Goal: Information Seeking & Learning: Learn about a topic

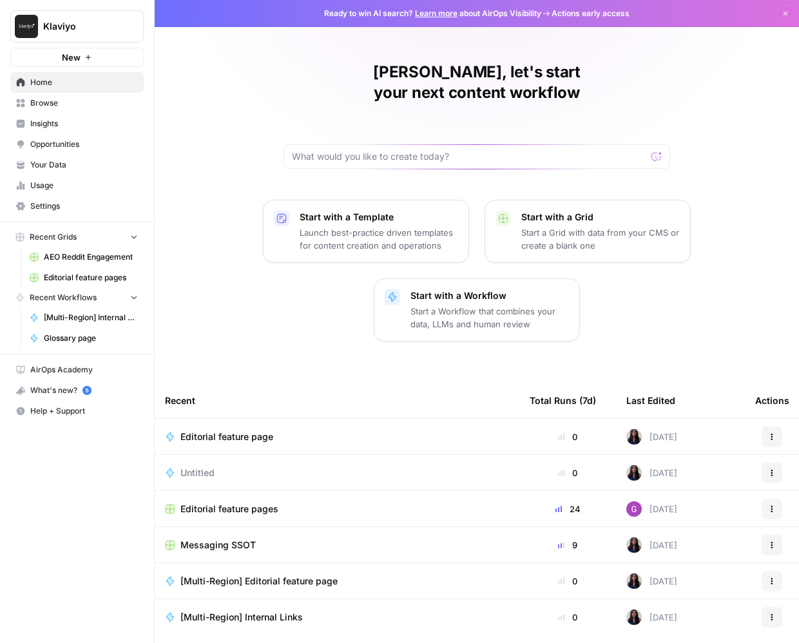
click at [82, 102] on span "Browse" at bounding box center [84, 103] width 108 height 12
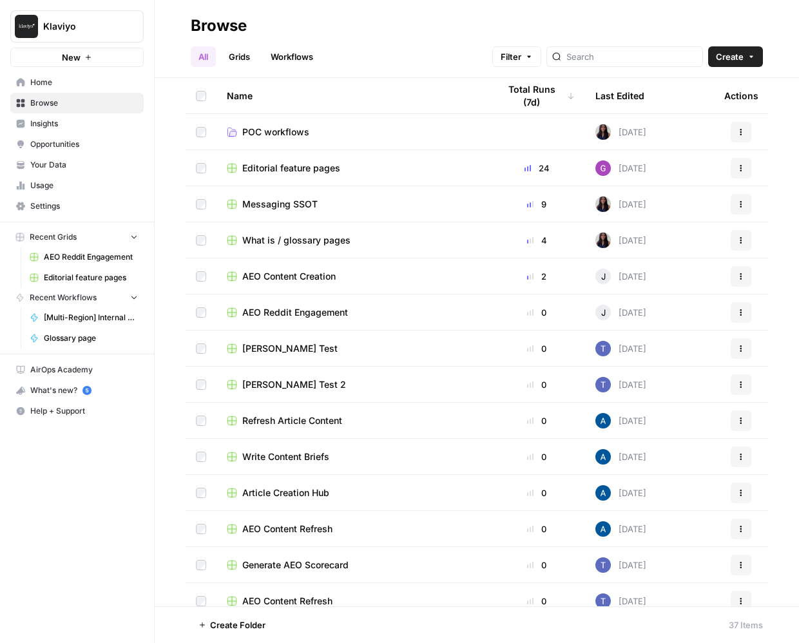
click at [96, 120] on span "Insights" at bounding box center [84, 124] width 108 height 12
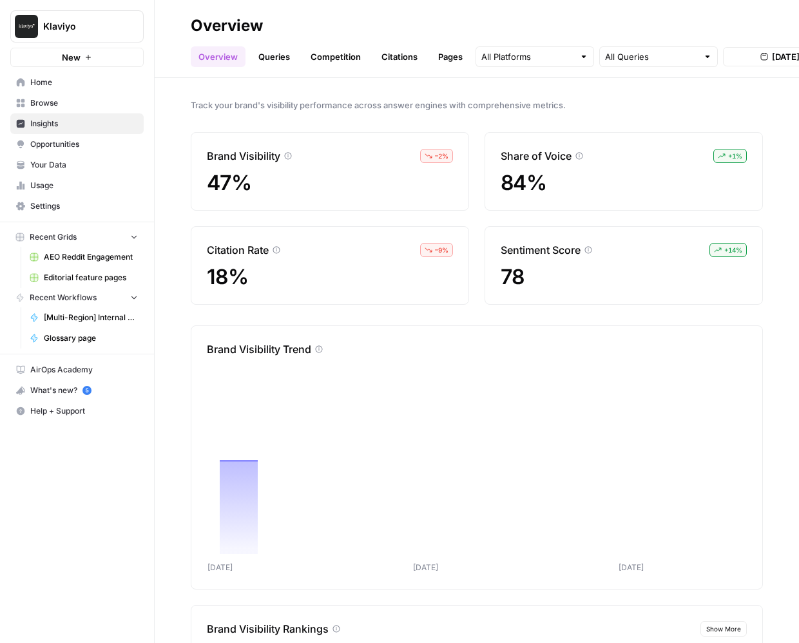
click at [104, 144] on span "Opportunities" at bounding box center [84, 145] width 108 height 12
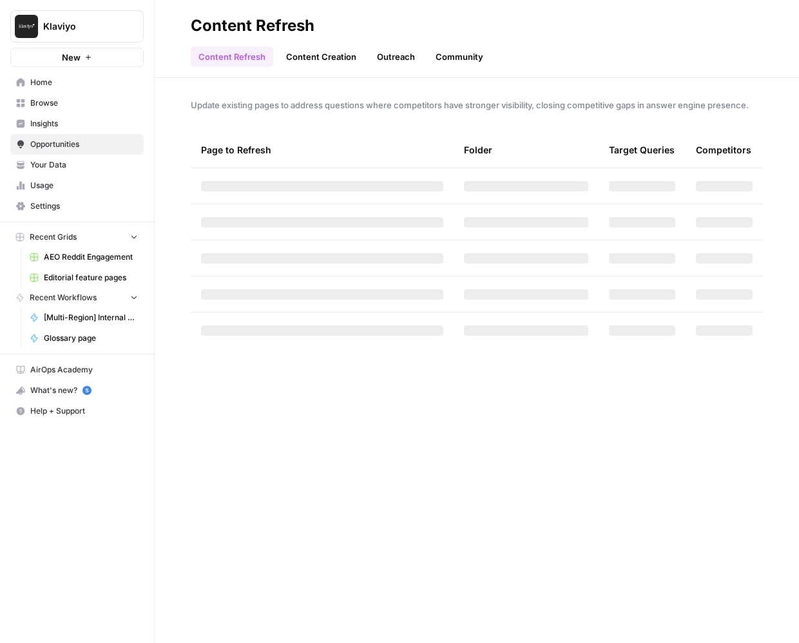
click at [106, 160] on span "Your Data" at bounding box center [84, 165] width 108 height 12
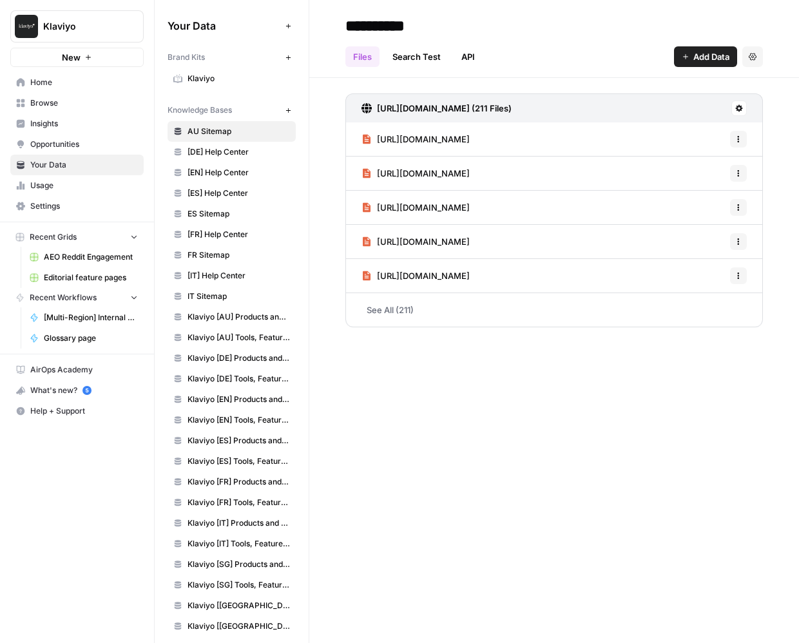
click at [415, 74] on header "**********" at bounding box center [554, 39] width 490 height 78
click at [421, 65] on link "Search Test" at bounding box center [417, 56] width 64 height 21
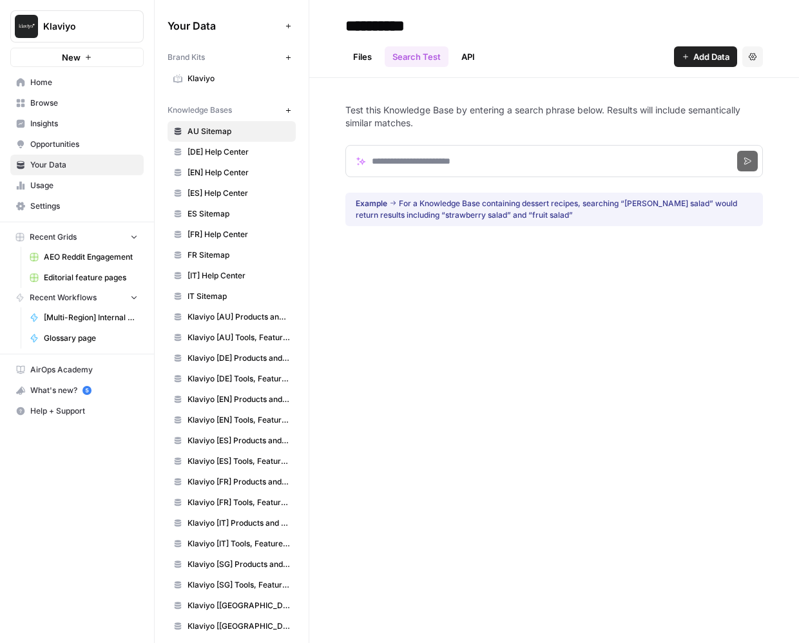
click at [475, 62] on link "API" at bounding box center [468, 56] width 29 height 21
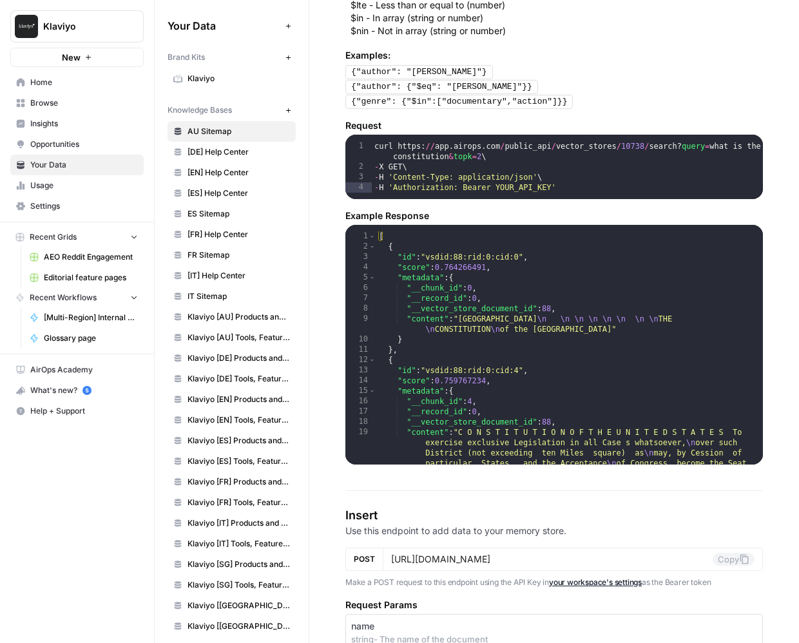
scroll to position [730, 0]
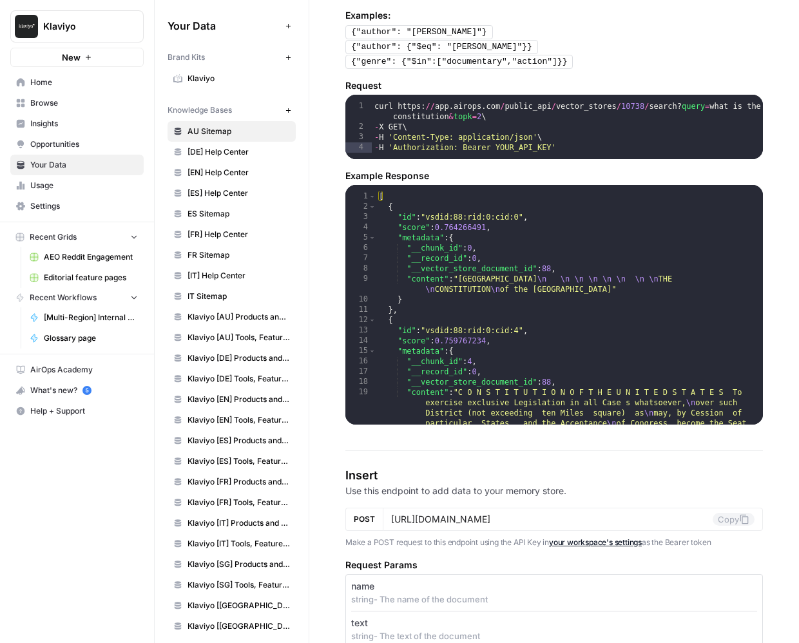
click at [62, 105] on span "Browse" at bounding box center [84, 103] width 108 height 12
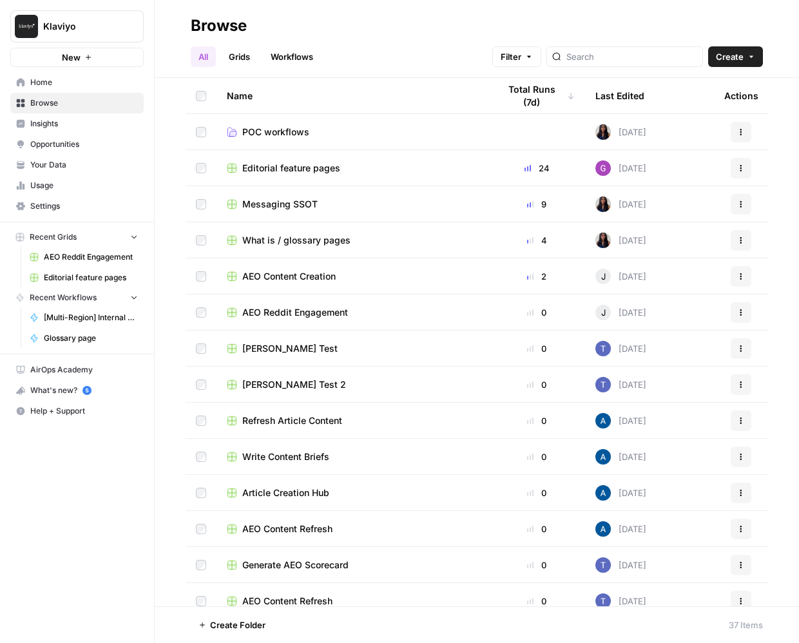
click at [318, 168] on span "Editorial feature pages" at bounding box center [291, 168] width 98 height 13
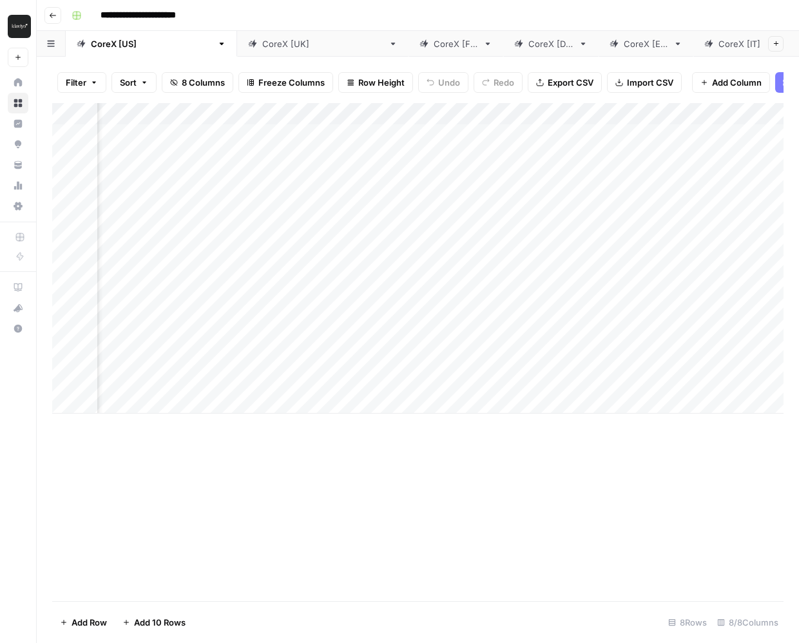
scroll to position [0, 524]
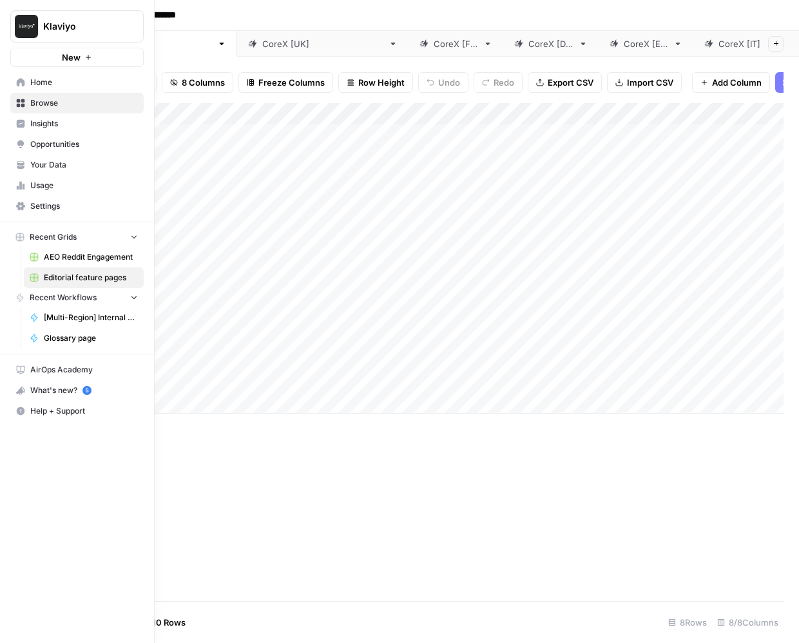
click at [22, 108] on link "Browse" at bounding box center [76, 103] width 133 height 21
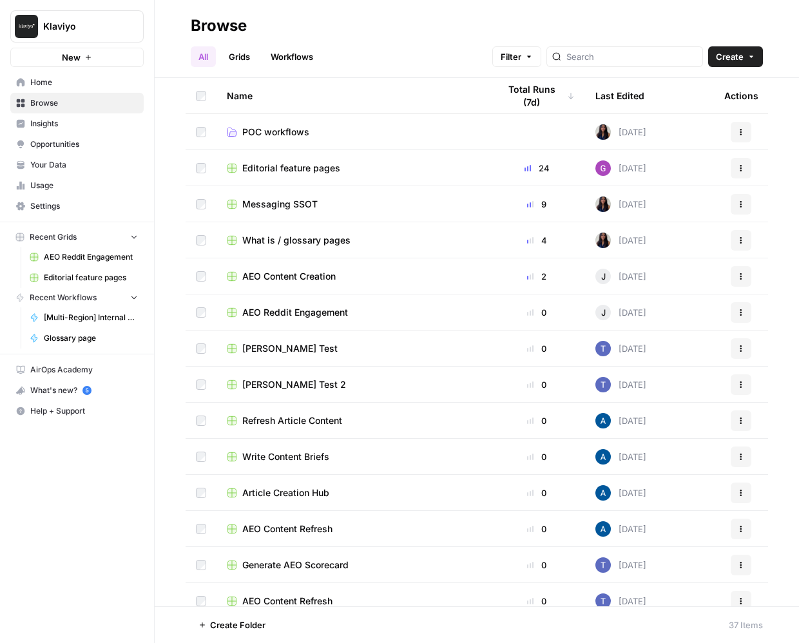
scroll to position [71, 0]
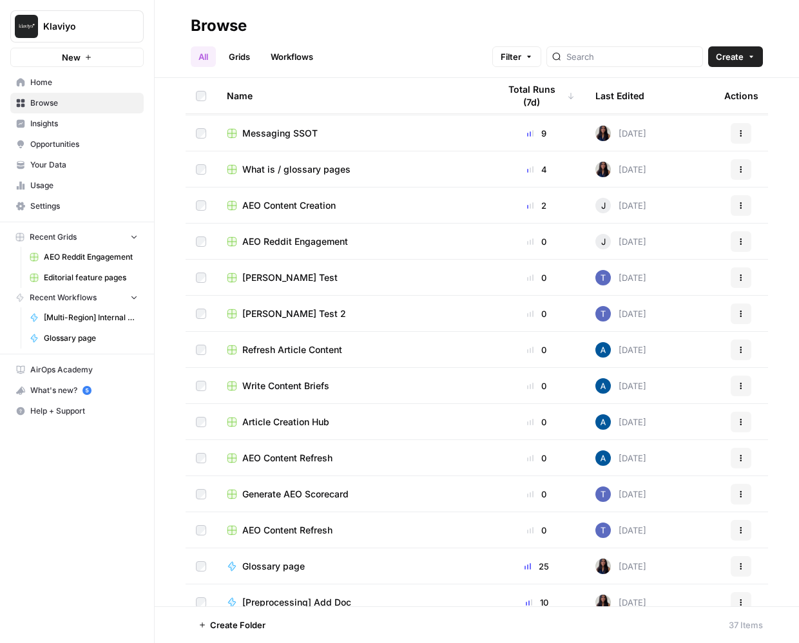
click at [272, 318] on span "[PERSON_NAME] Test 2" at bounding box center [294, 313] width 104 height 13
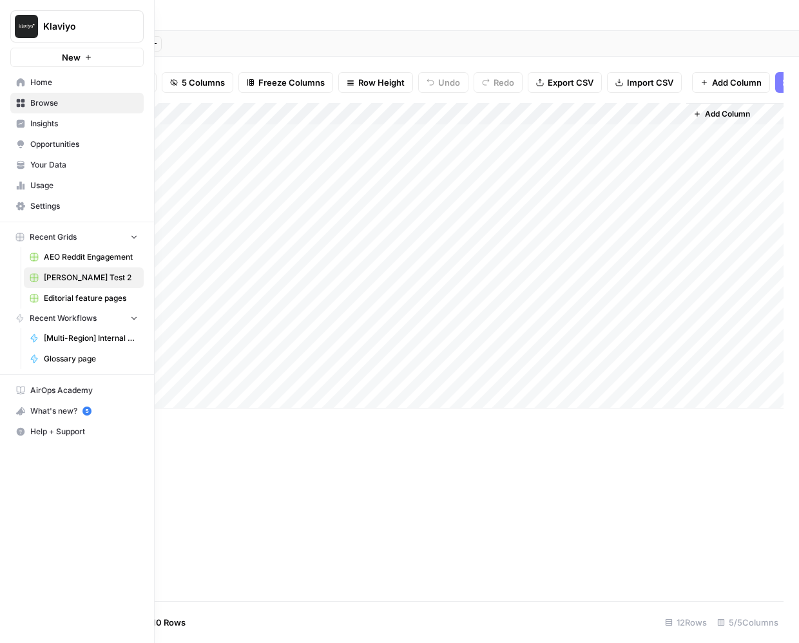
click at [59, 87] on span "Home" at bounding box center [84, 83] width 108 height 12
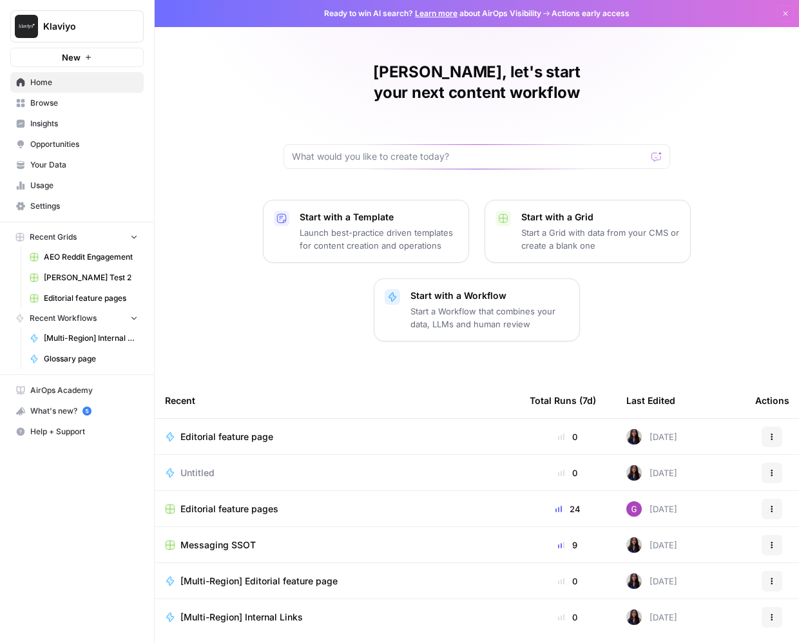
click at [79, 109] on link "Browse" at bounding box center [76, 103] width 133 height 21
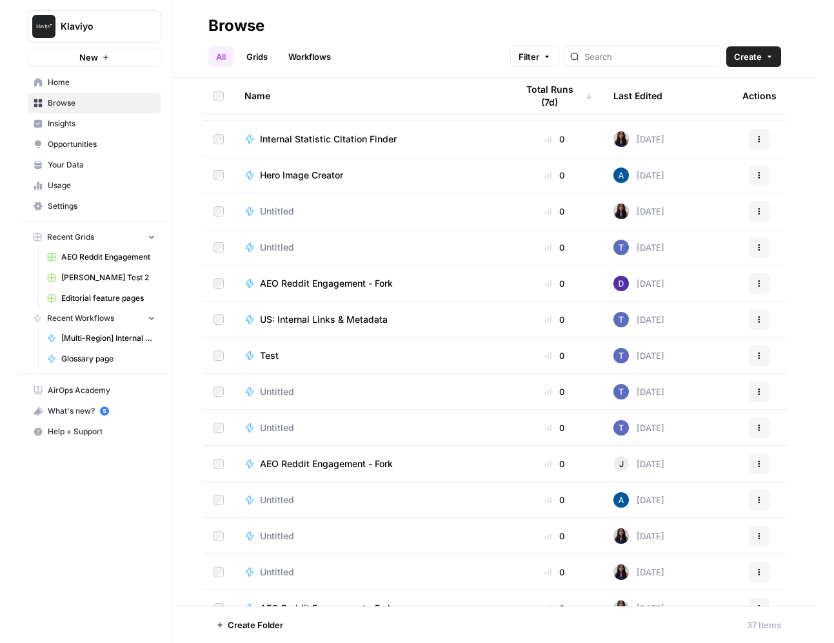
scroll to position [654, 0]
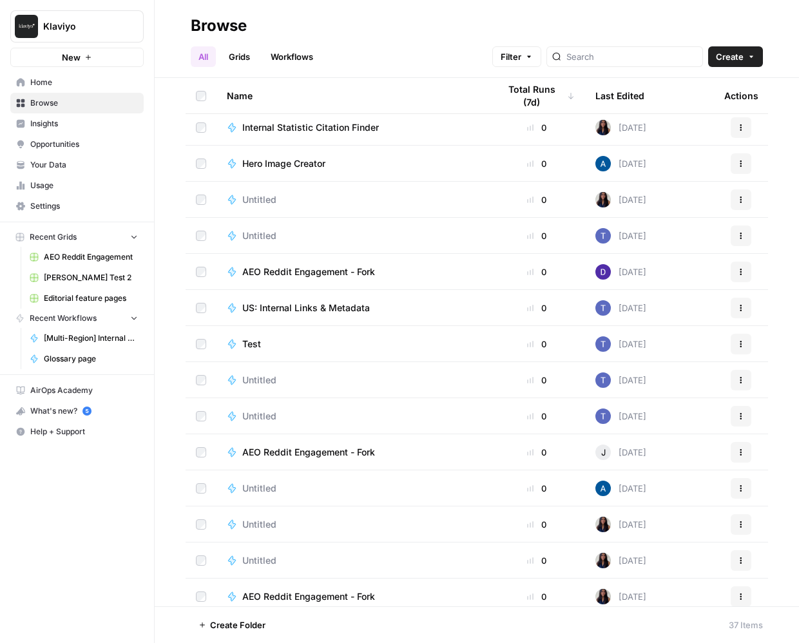
click at [99, 129] on span "Insights" at bounding box center [84, 124] width 108 height 12
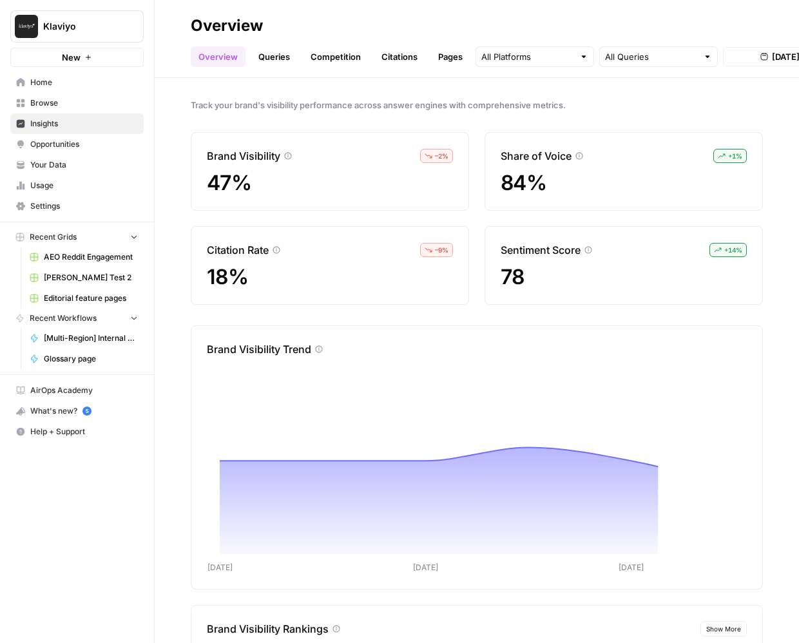
click at [90, 110] on link "Browse" at bounding box center [76, 103] width 133 height 21
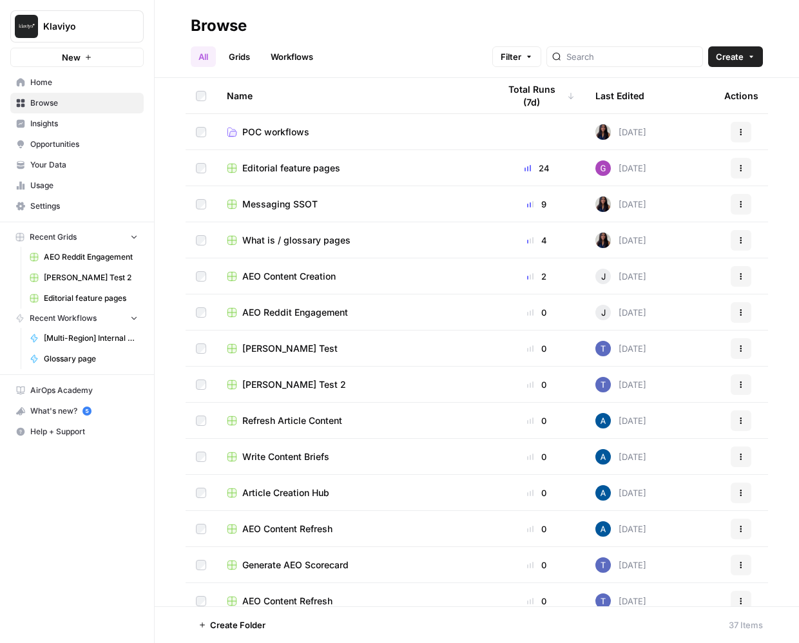
click at [261, 174] on span "Editorial feature pages" at bounding box center [291, 168] width 98 height 13
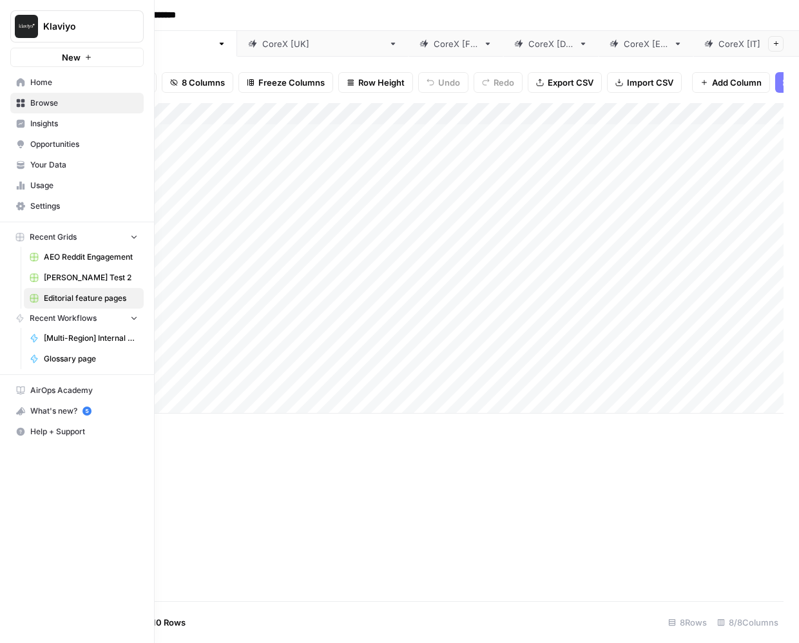
click at [43, 128] on span "Insights" at bounding box center [84, 124] width 108 height 12
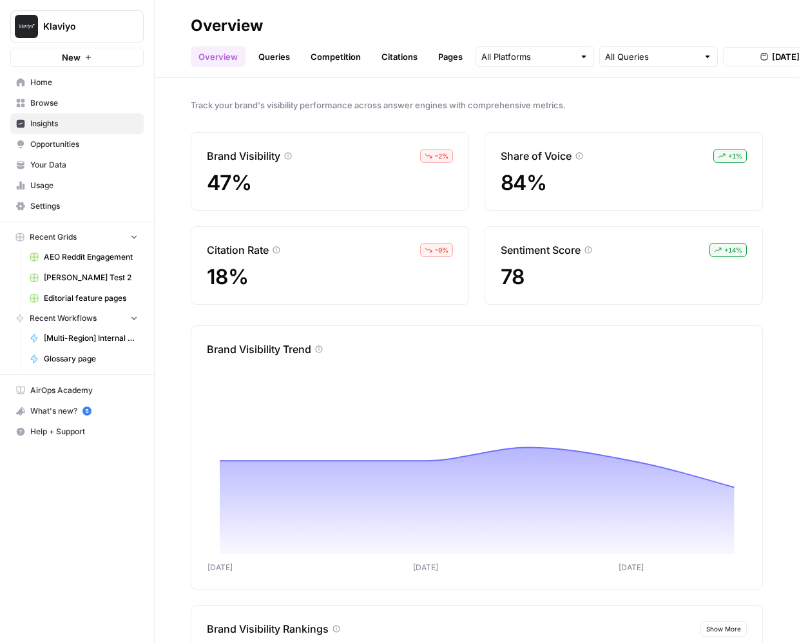
click at [55, 138] on link "Opportunities" at bounding box center [76, 144] width 133 height 21
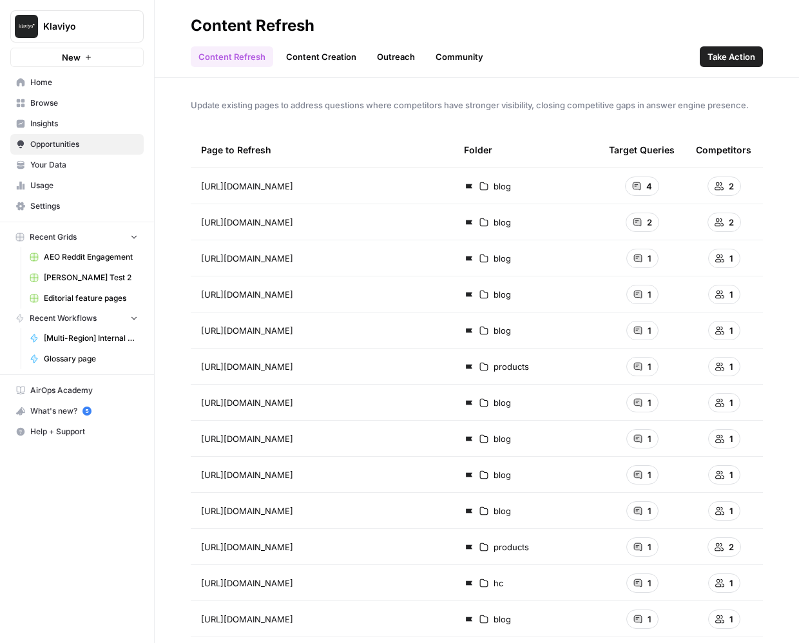
click at [63, 151] on link "Opportunities" at bounding box center [76, 144] width 133 height 21
click at [65, 160] on span "Your Data" at bounding box center [84, 165] width 108 height 12
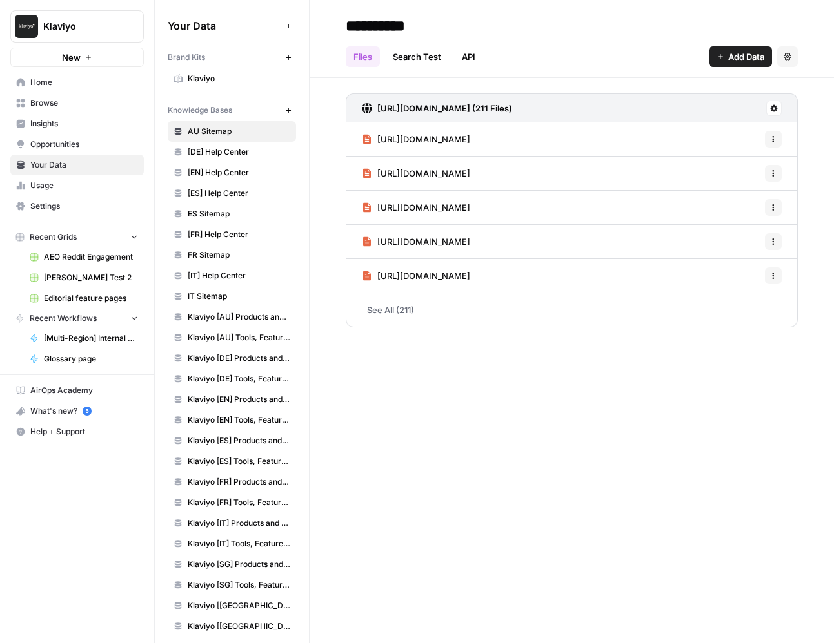
click at [473, 57] on link "API" at bounding box center [468, 56] width 29 height 21
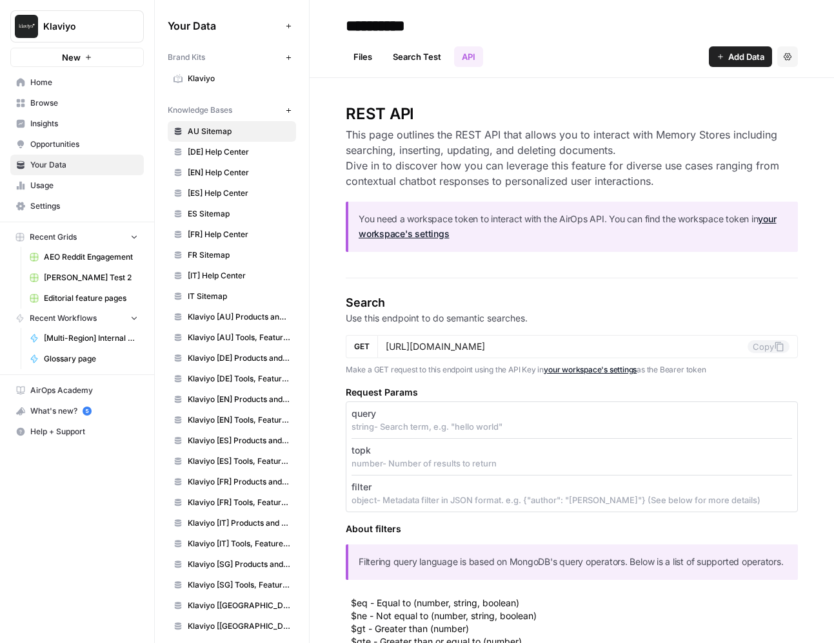
click at [83, 113] on link "Browse" at bounding box center [76, 103] width 133 height 21
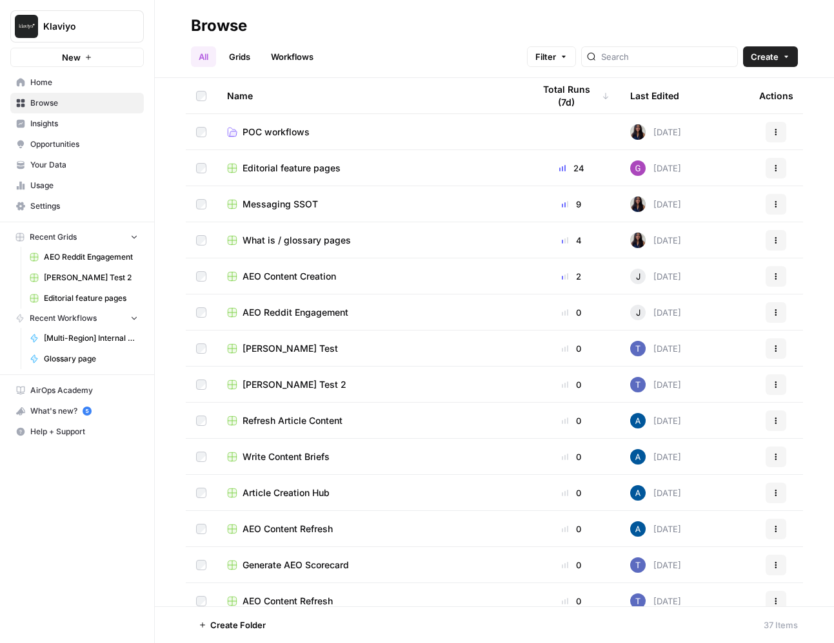
click at [88, 131] on link "Insights" at bounding box center [76, 123] width 133 height 21
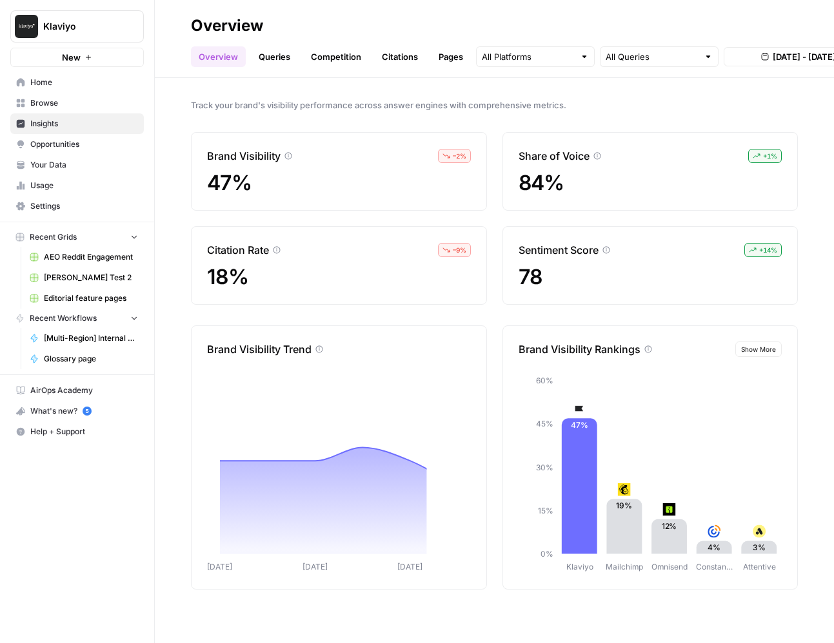
click at [93, 139] on span "Opportunities" at bounding box center [84, 145] width 108 height 12
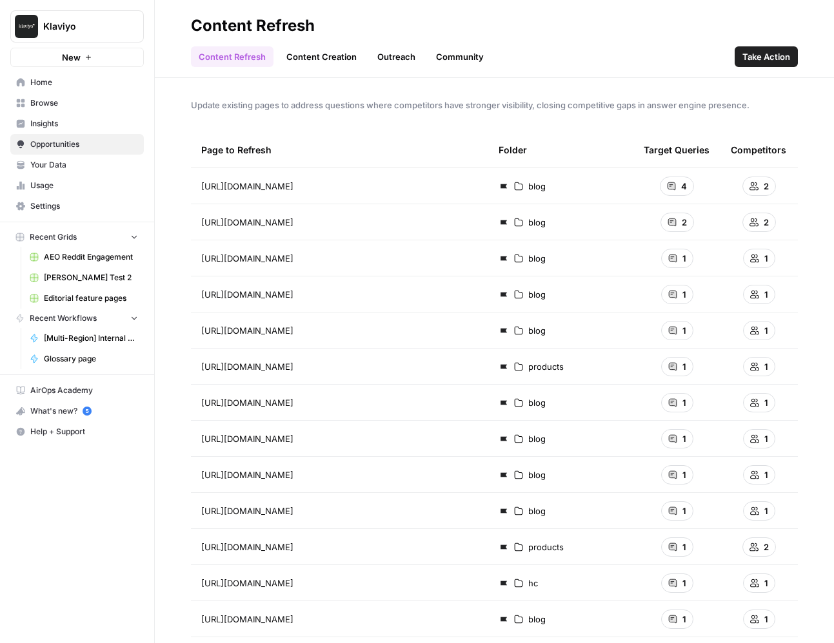
click at [91, 104] on span "Browse" at bounding box center [84, 103] width 108 height 12
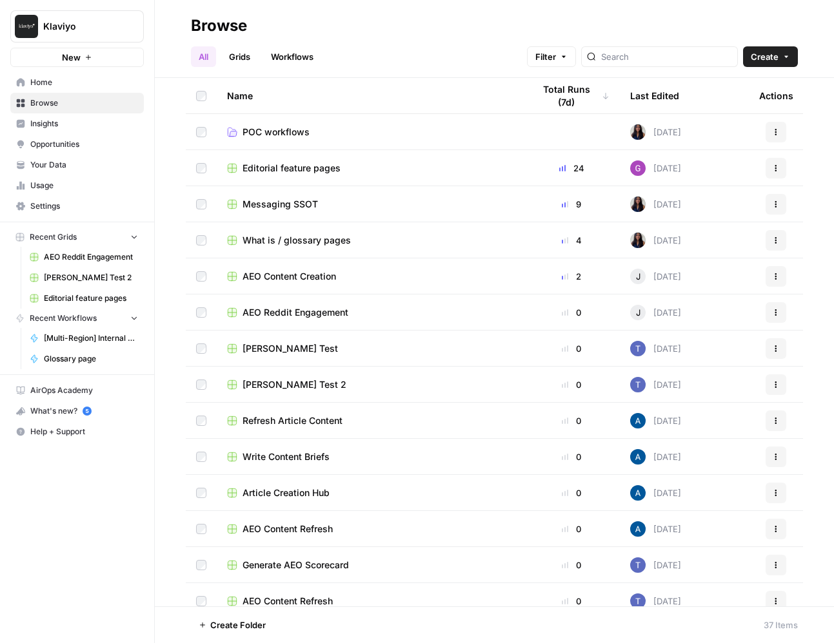
click at [93, 168] on span "Your Data" at bounding box center [84, 165] width 108 height 12
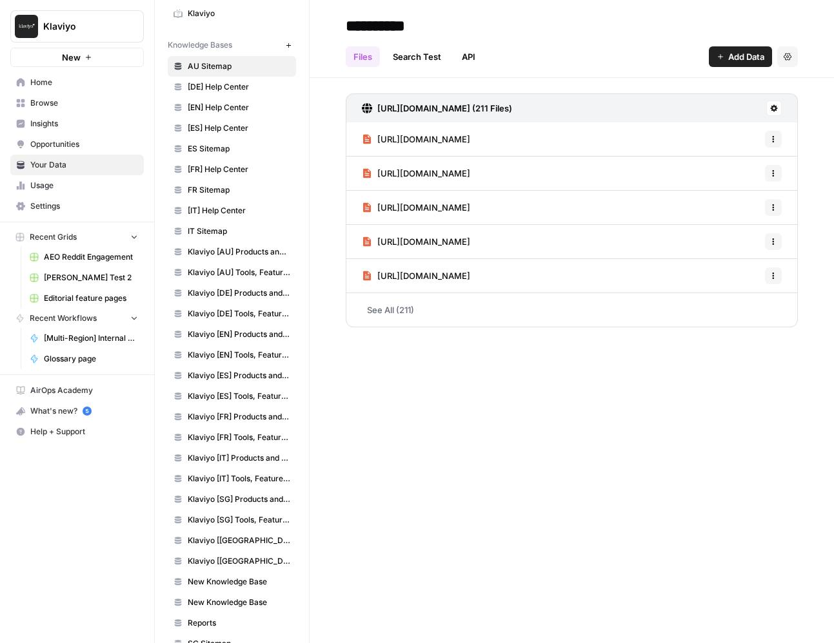
scroll to position [28, 0]
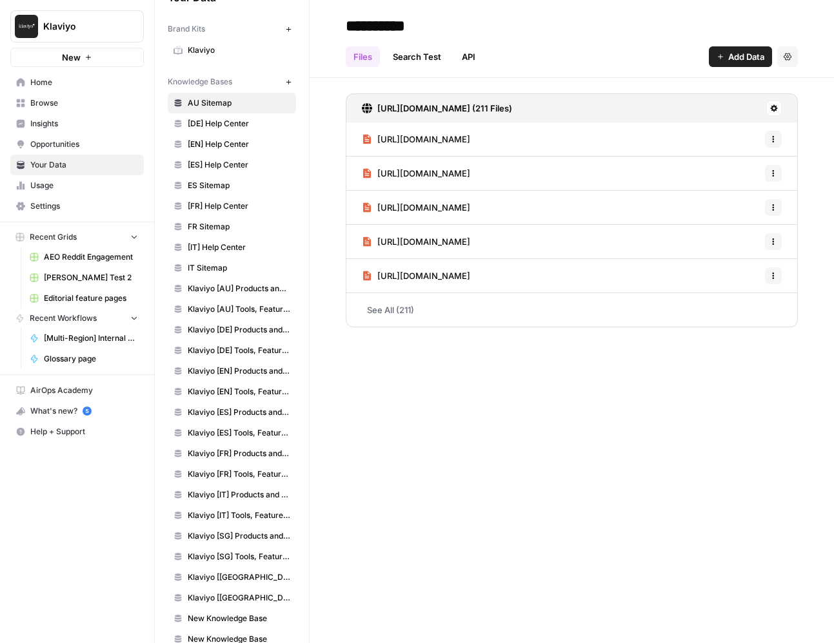
click at [424, 349] on div "**********" at bounding box center [571, 321] width 524 height 643
click at [99, 110] on link "Browse" at bounding box center [76, 103] width 133 height 21
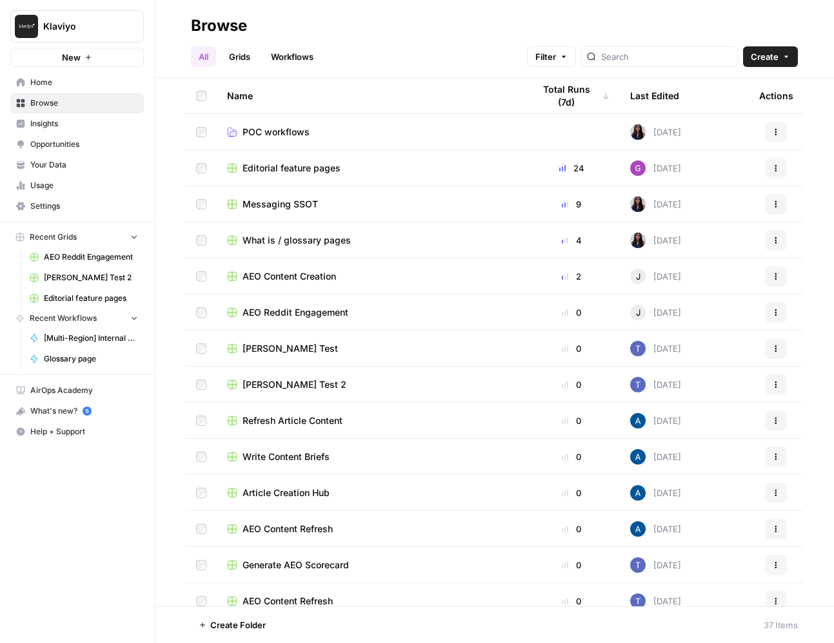
click at [85, 101] on span "Browse" at bounding box center [84, 103] width 108 height 12
click at [92, 121] on span "Insights" at bounding box center [84, 124] width 108 height 12
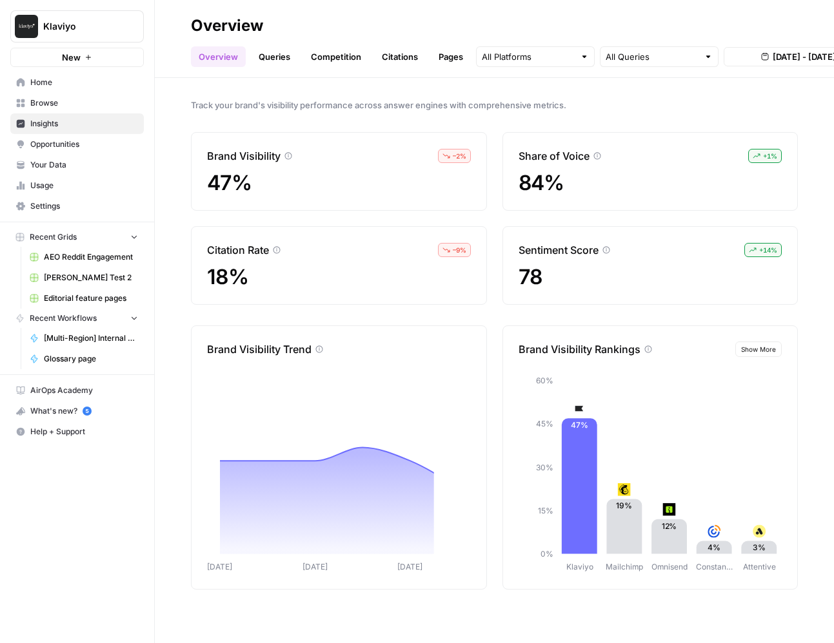
click at [91, 108] on span "Browse" at bounding box center [84, 103] width 108 height 12
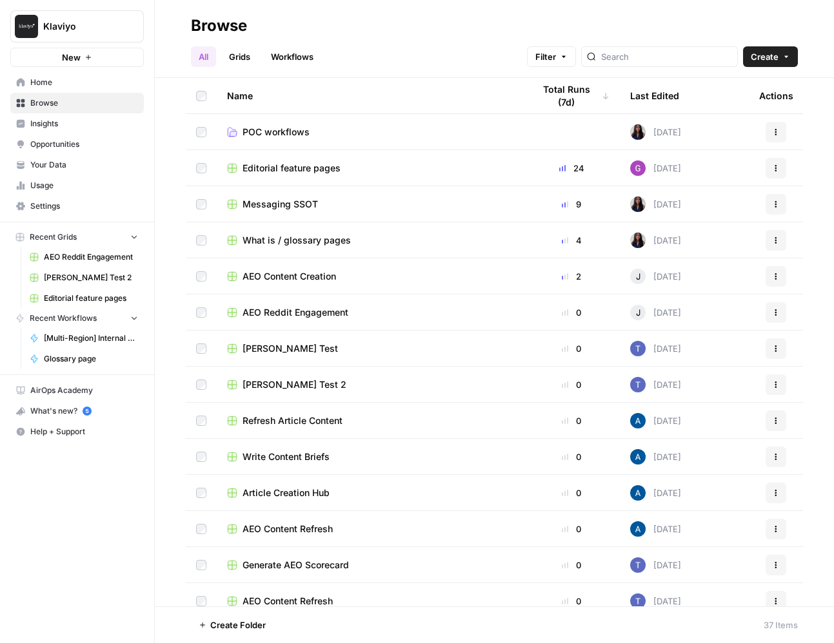
click at [97, 116] on link "Insights" at bounding box center [76, 123] width 133 height 21
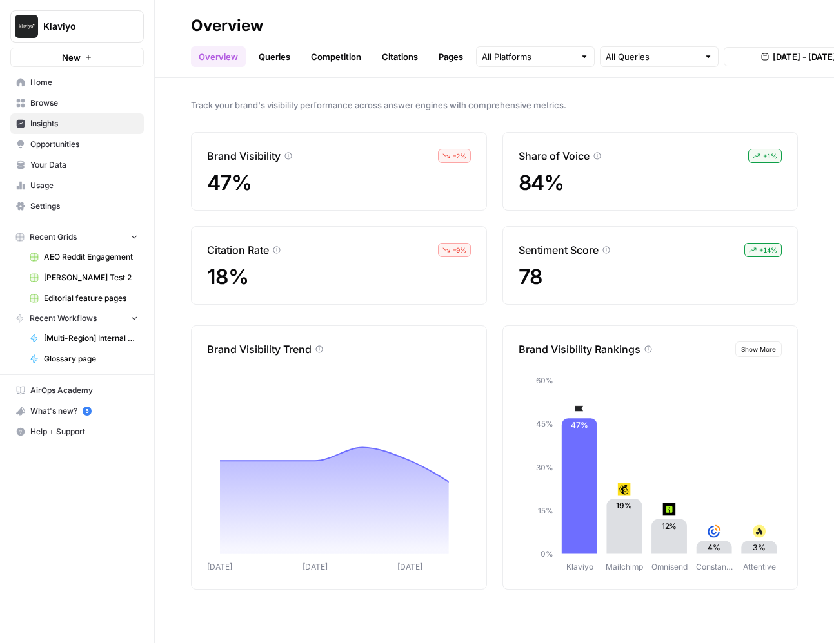
click at [97, 104] on span "Browse" at bounding box center [84, 103] width 108 height 12
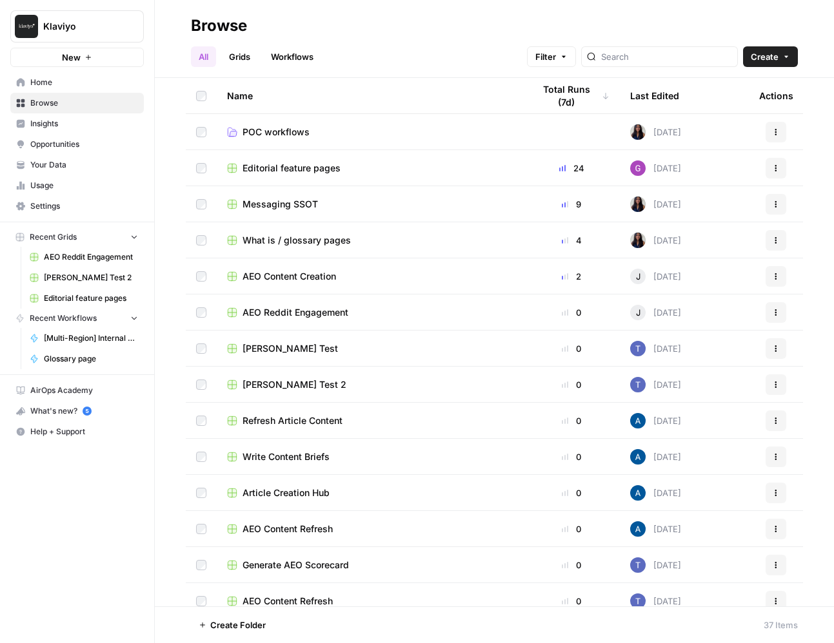
click at [102, 114] on link "Insights" at bounding box center [76, 123] width 133 height 21
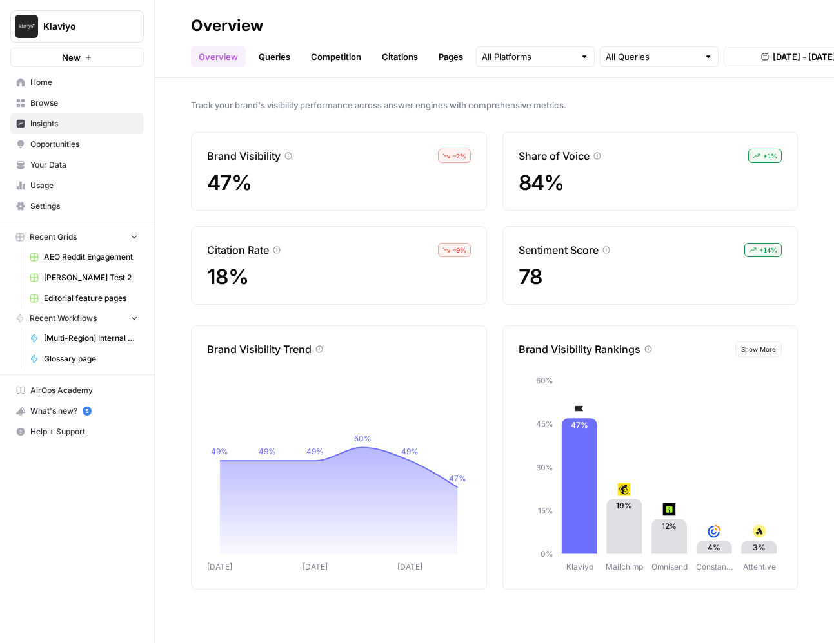
click at [73, 102] on span "Browse" at bounding box center [84, 103] width 108 height 12
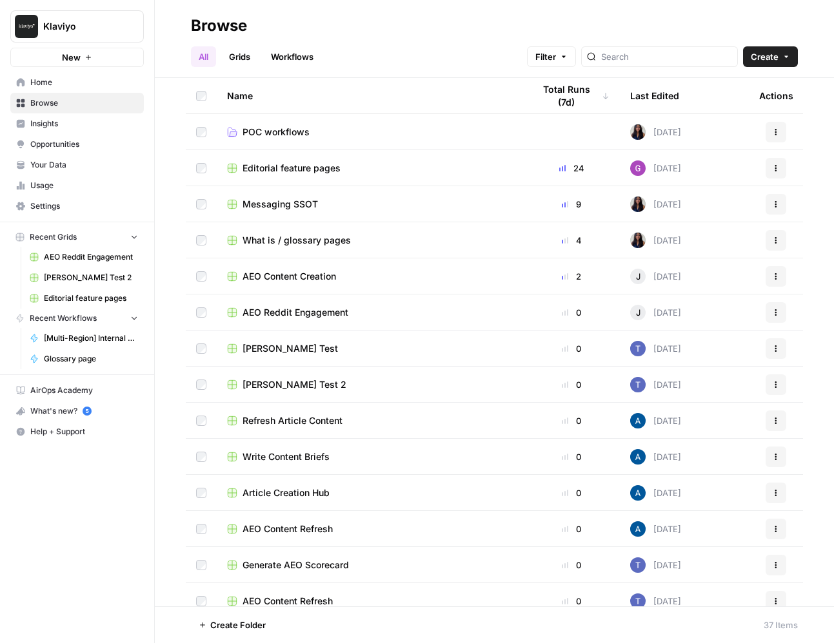
click at [117, 129] on span "Insights" at bounding box center [84, 124] width 108 height 12
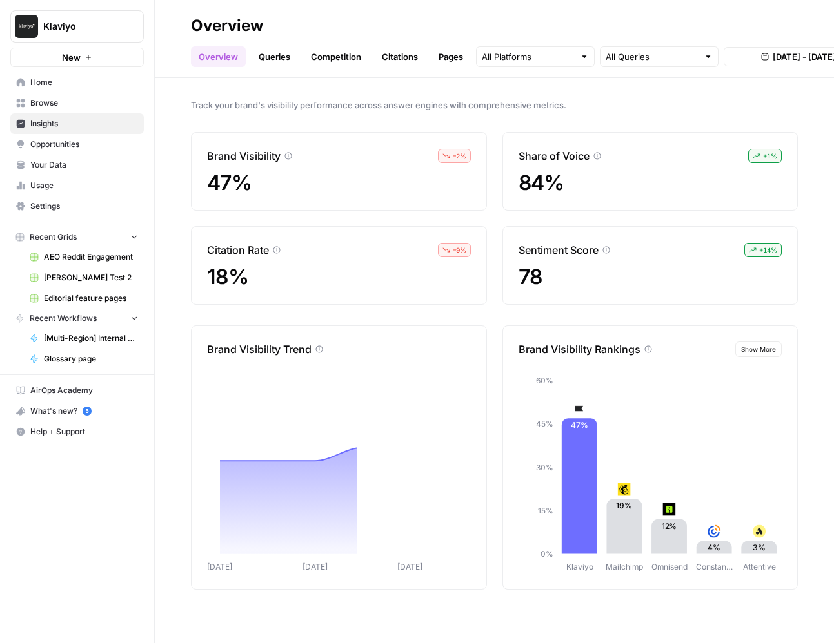
click at [280, 65] on link "Queries" at bounding box center [274, 56] width 47 height 21
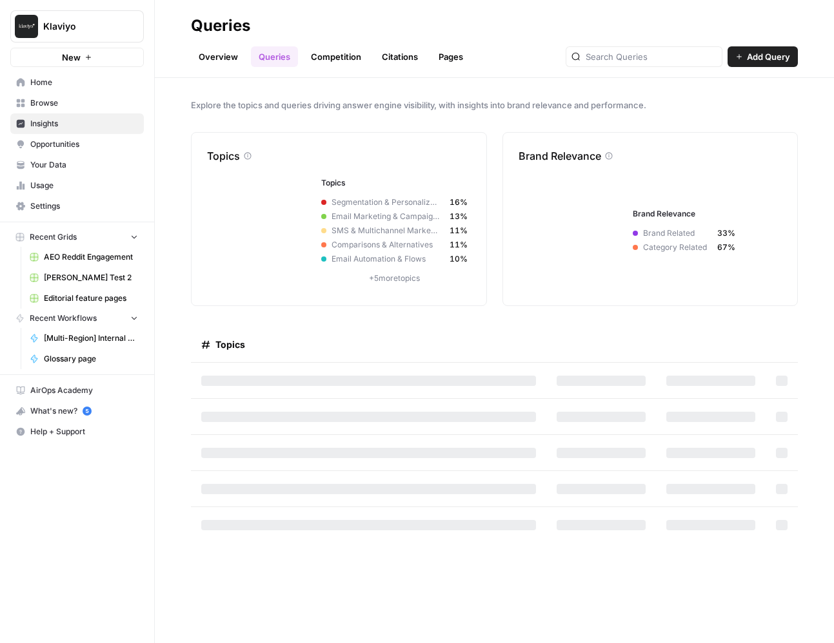
click at [322, 62] on link "Competition" at bounding box center [336, 56] width 66 height 21
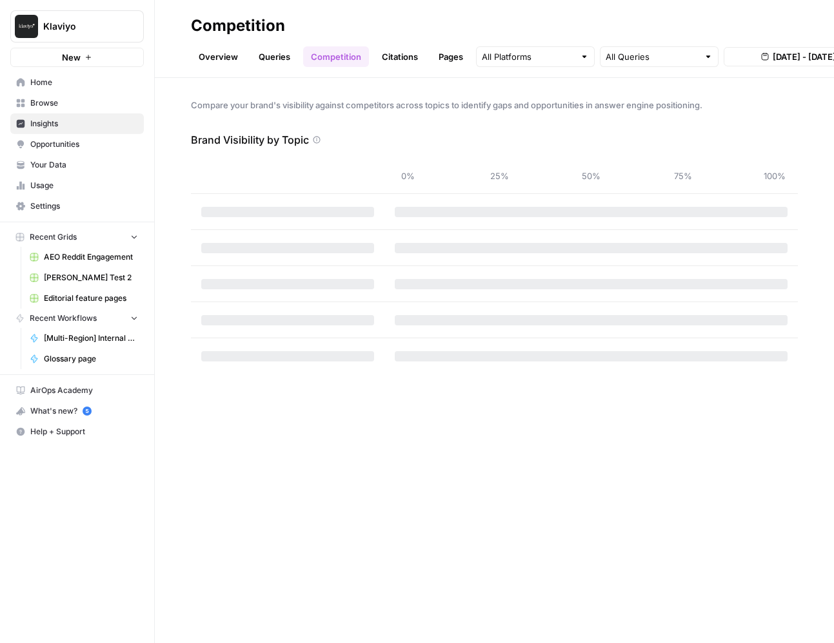
click at [397, 59] on link "Citations" at bounding box center [400, 56] width 52 height 21
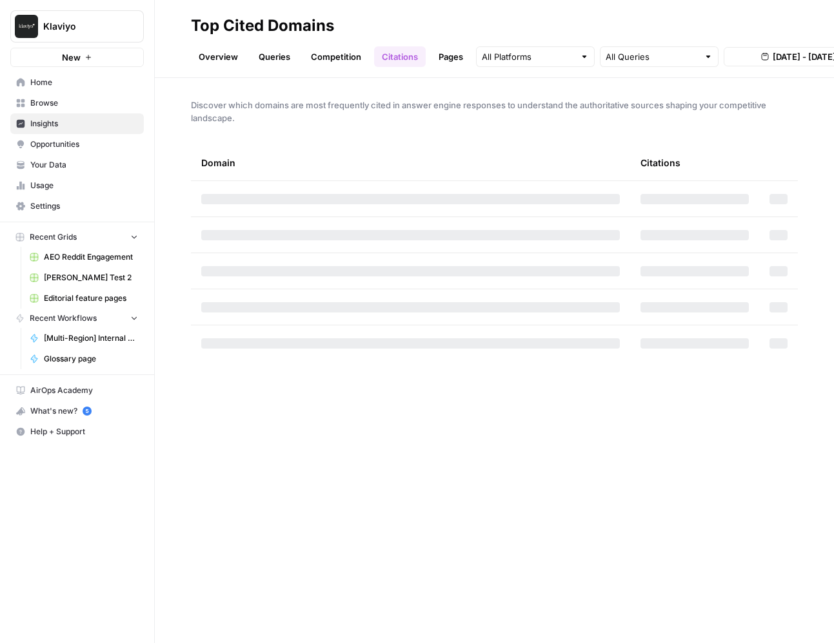
click at [451, 64] on link "Pages" at bounding box center [451, 56] width 40 height 21
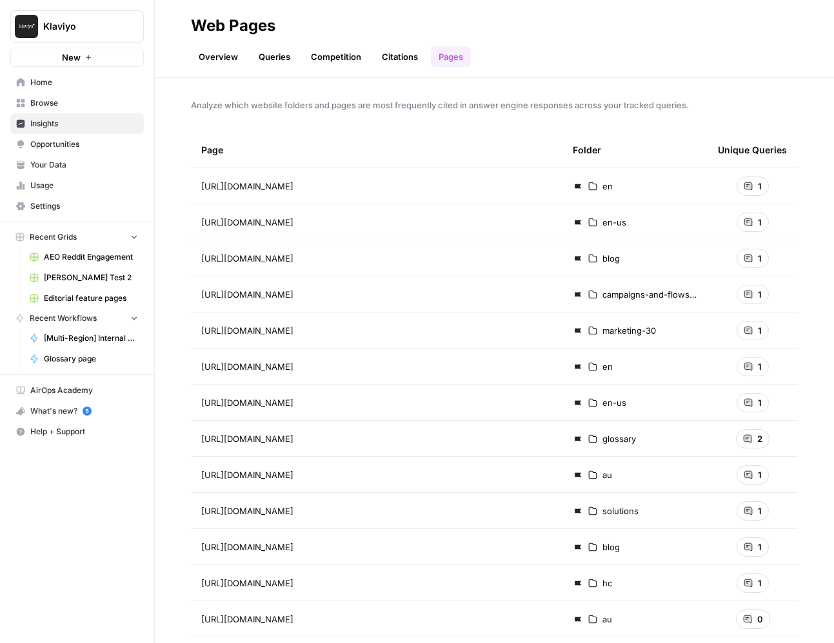
click at [355, 66] on link "Competition" at bounding box center [336, 56] width 66 height 21
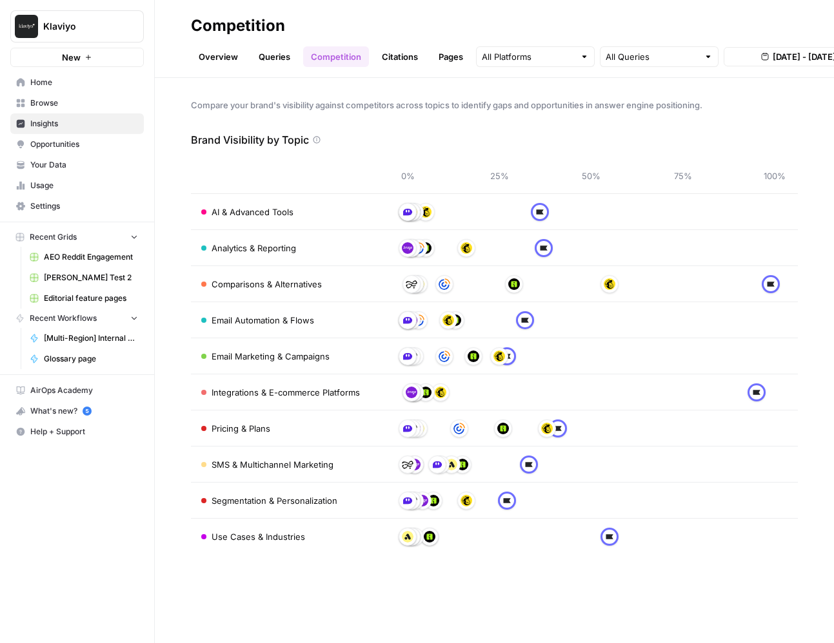
click at [276, 61] on link "Queries" at bounding box center [274, 56] width 47 height 21
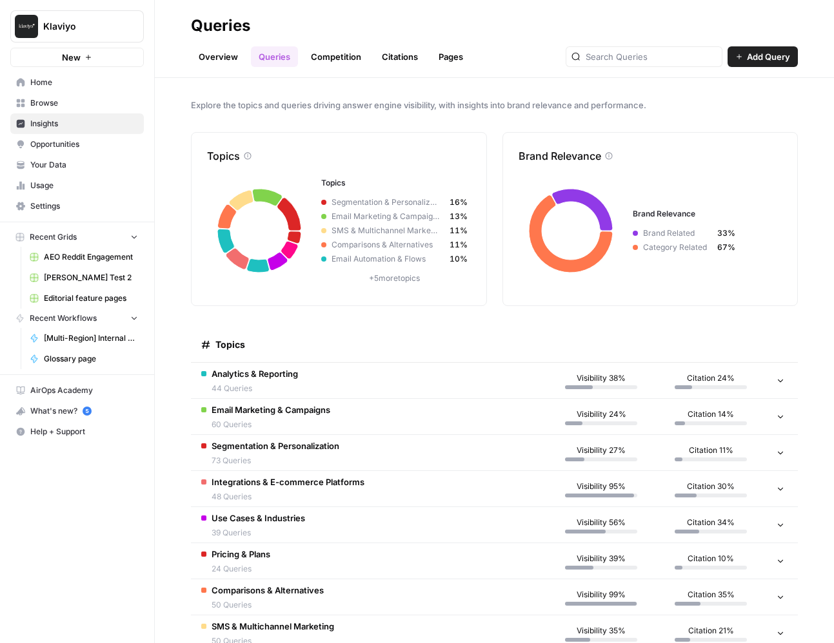
scroll to position [101, 0]
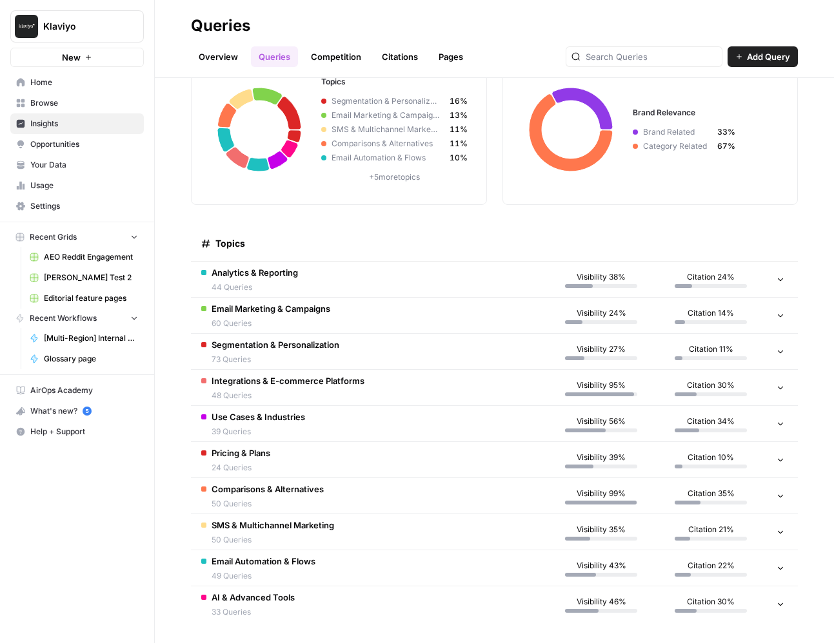
click at [270, 278] on span "Analytics & Reporting" at bounding box center [254, 272] width 86 height 13
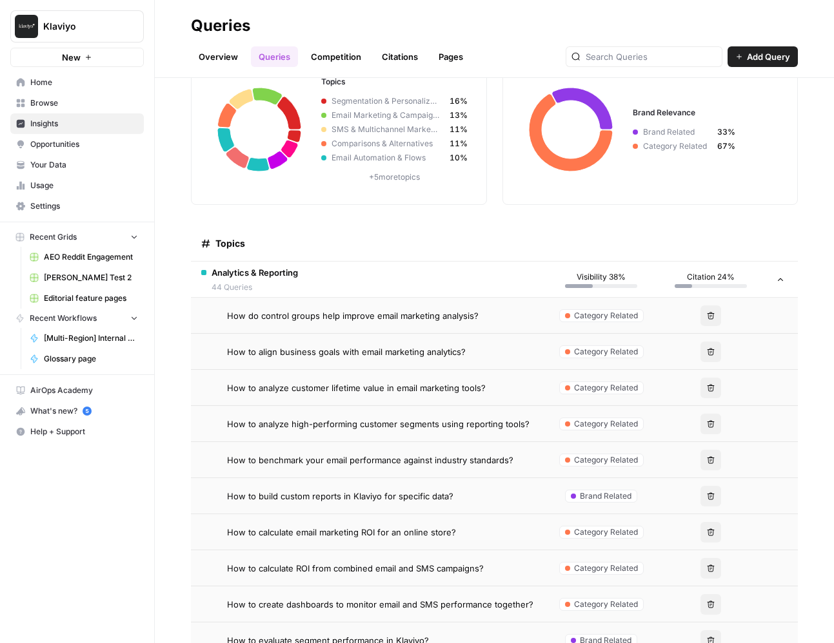
click at [372, 335] on td "How to align business goals with email marketing analytics?" at bounding box center [368, 351] width 355 height 35
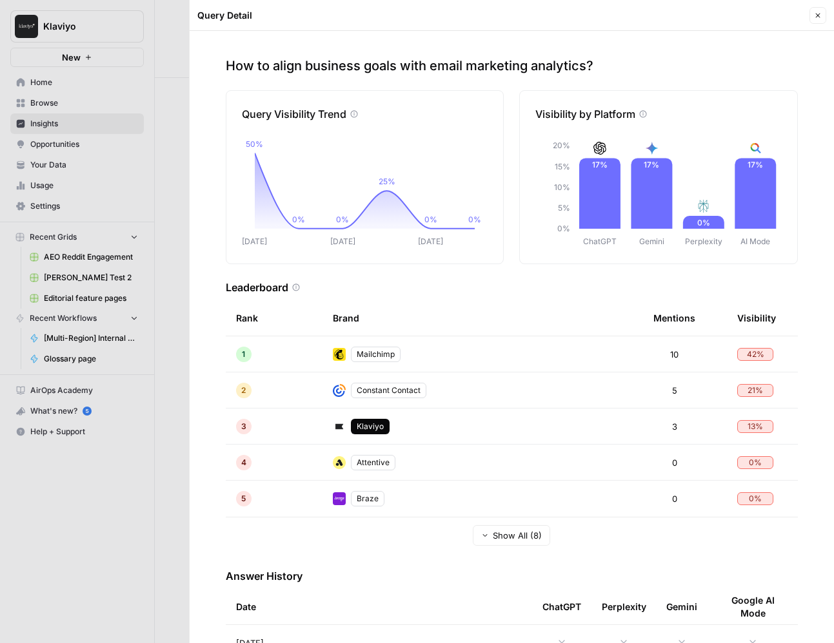
click at [76, 107] on div at bounding box center [417, 321] width 834 height 643
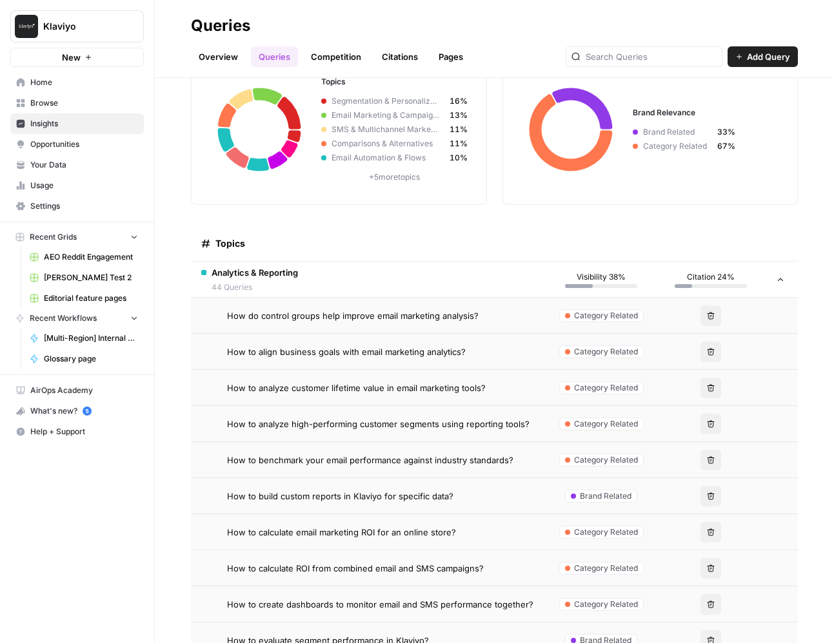
click at [68, 102] on span "Browse" at bounding box center [84, 103] width 108 height 12
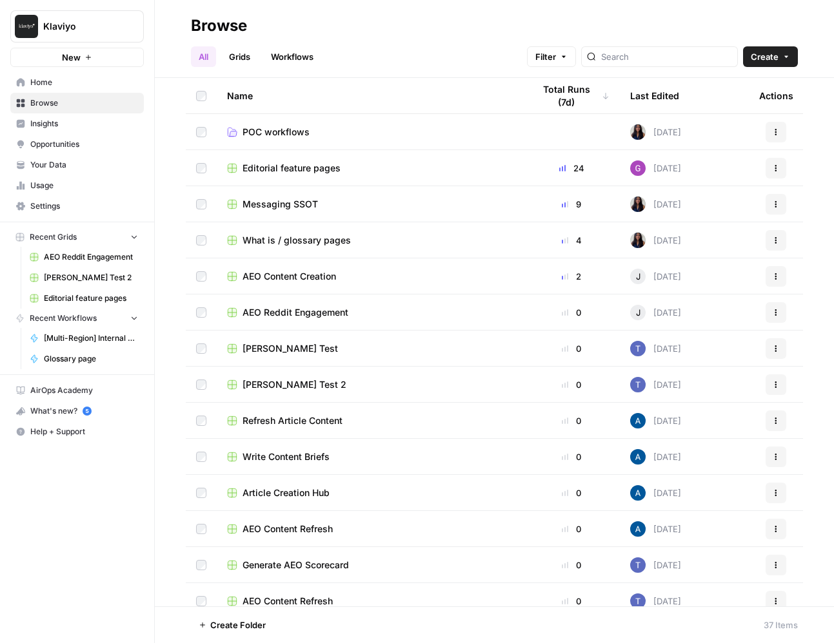
click at [268, 278] on span "AEO Content Creation" at bounding box center [288, 276] width 93 height 13
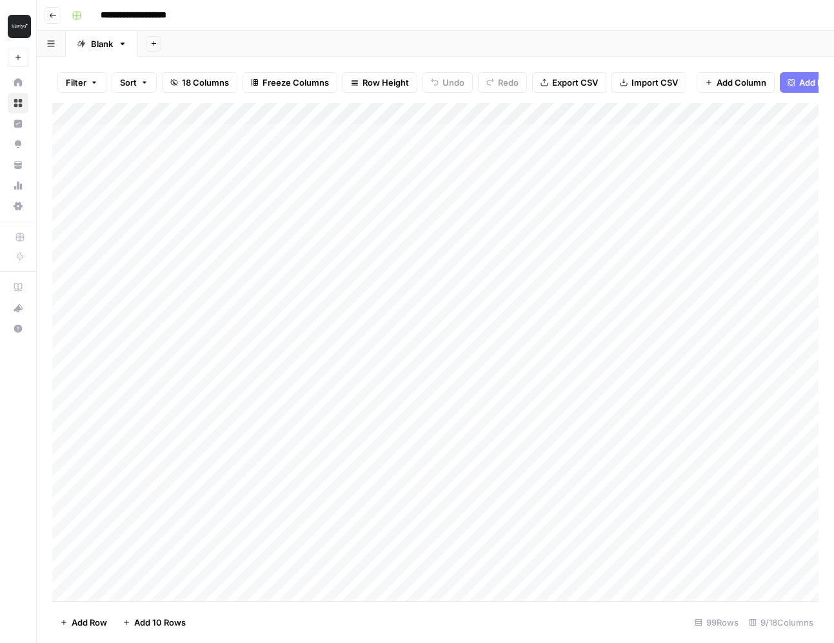
click at [194, 141] on div "Add Column" at bounding box center [435, 352] width 766 height 498
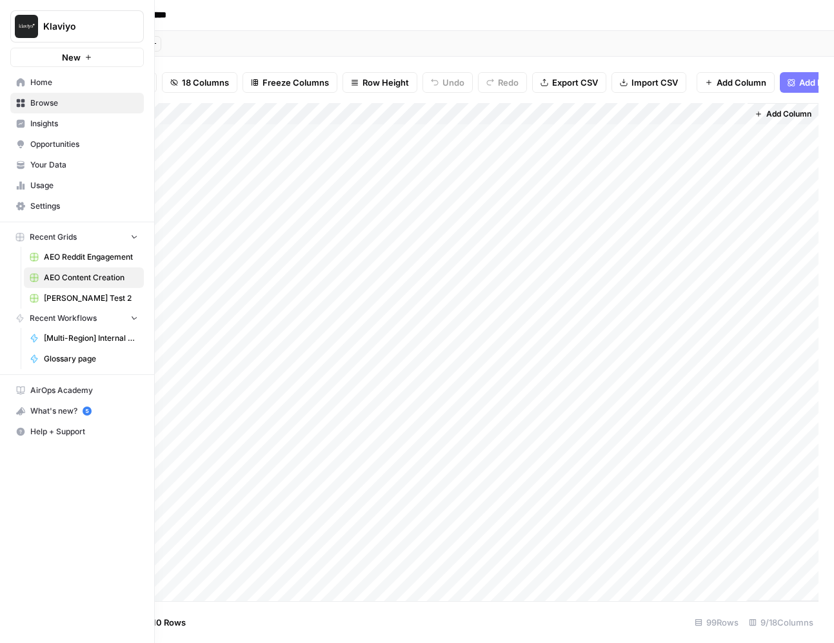
click at [19, 102] on icon at bounding box center [20, 103] width 9 height 9
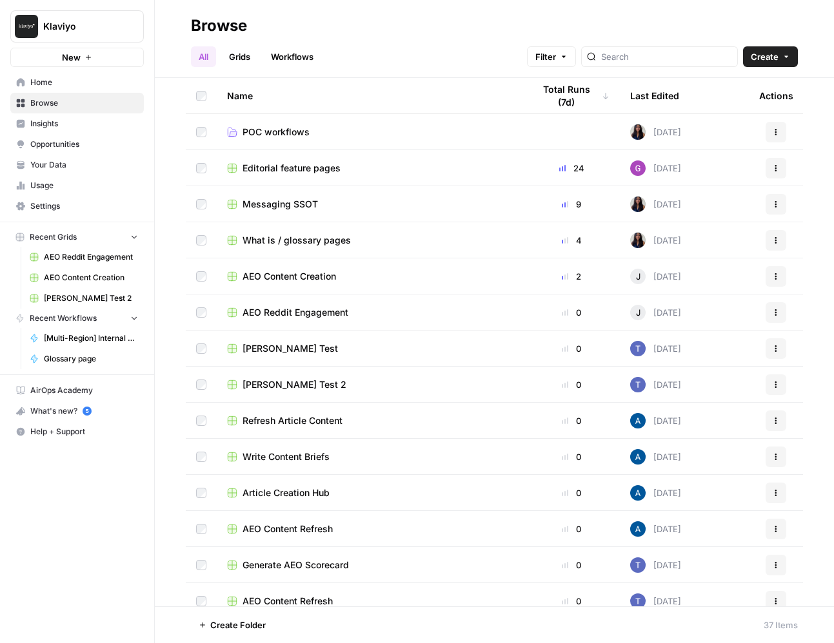
click at [42, 128] on span "Insights" at bounding box center [84, 124] width 108 height 12
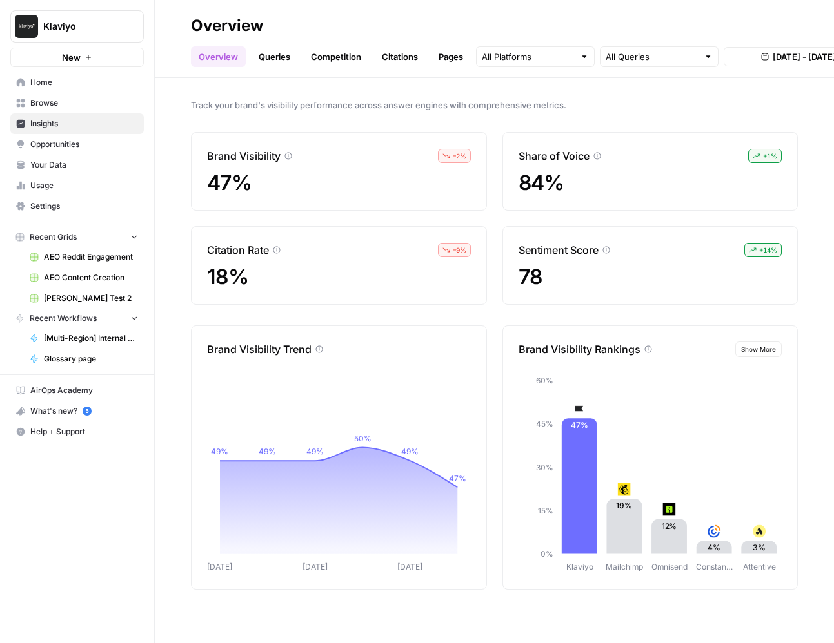
click at [356, 97] on div "Track your brand's visibility performance across answer engines with comprehens…" at bounding box center [494, 360] width 679 height 565
click at [362, 101] on span "Track your brand's visibility performance across answer engines with comprehens…" at bounding box center [494, 105] width 607 height 13
click at [265, 61] on link "Queries" at bounding box center [274, 56] width 47 height 21
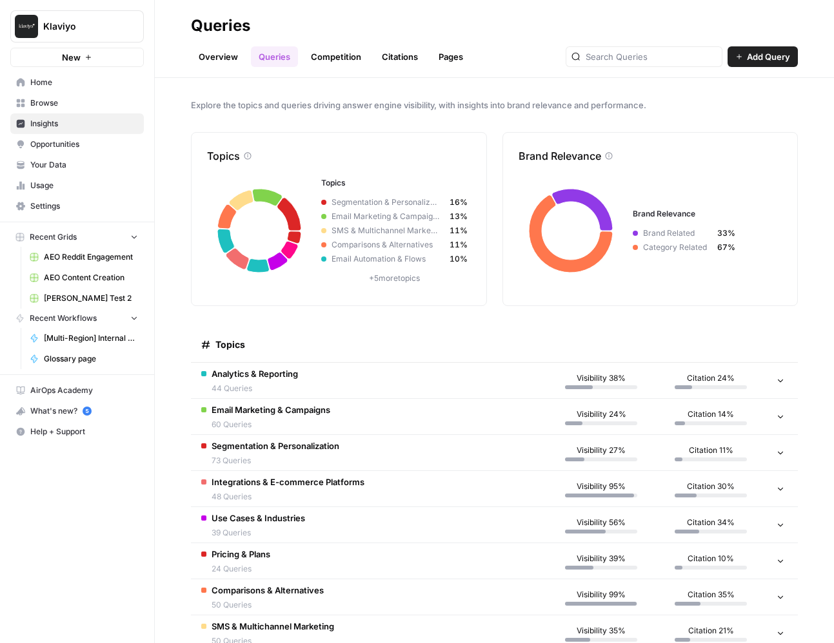
click at [72, 171] on link "Your Data" at bounding box center [76, 165] width 133 height 21
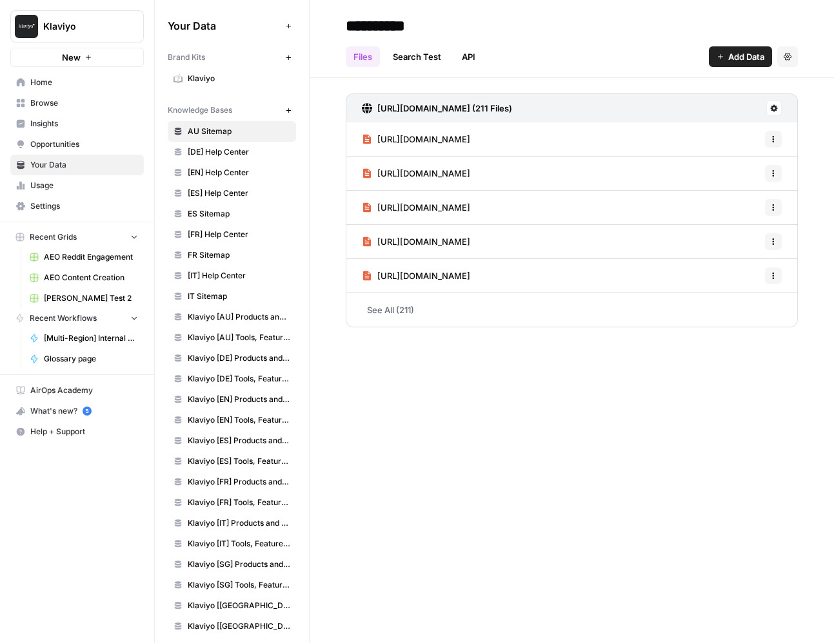
click at [105, 135] on link "Opportunities" at bounding box center [76, 144] width 133 height 21
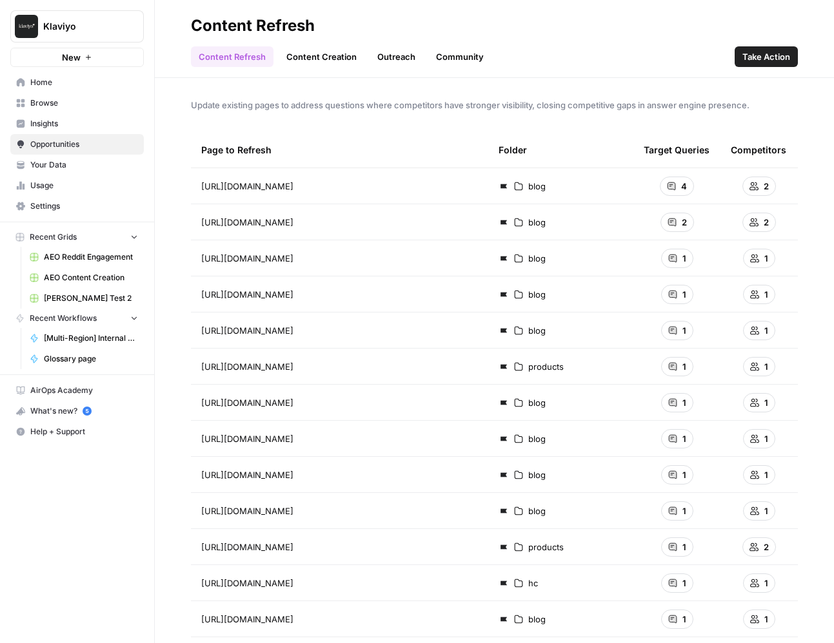
click at [104, 124] on span "Insights" at bounding box center [84, 124] width 108 height 12
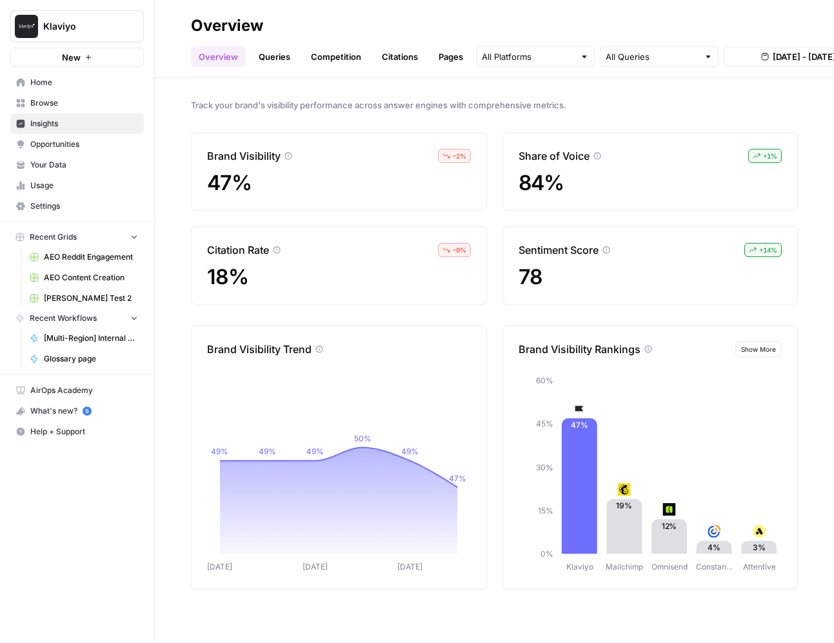
click at [104, 124] on span "Insights" at bounding box center [84, 124] width 108 height 12
click at [92, 94] on link "Browse" at bounding box center [76, 103] width 133 height 21
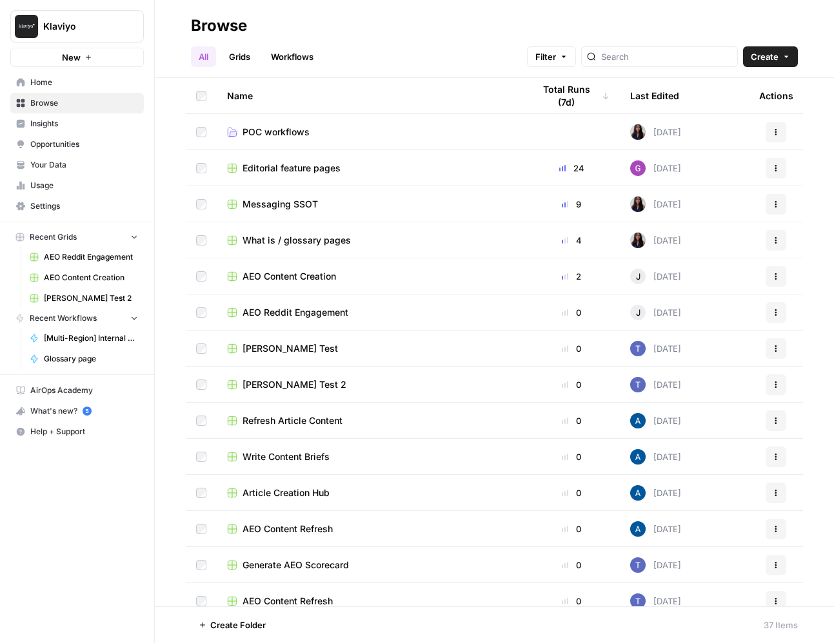
click at [338, 311] on span "AEO Reddit Engagement" at bounding box center [295, 312] width 106 height 13
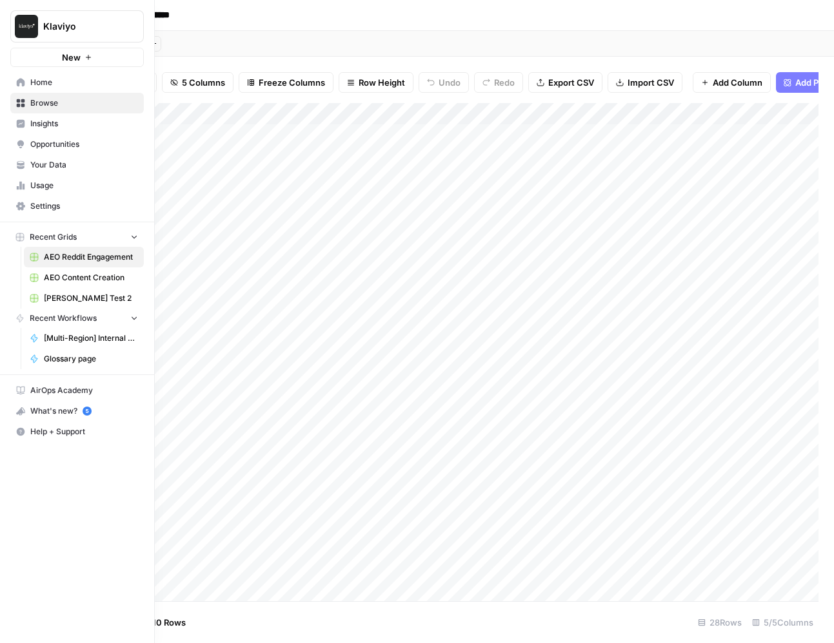
click at [19, 103] on icon at bounding box center [20, 103] width 9 height 9
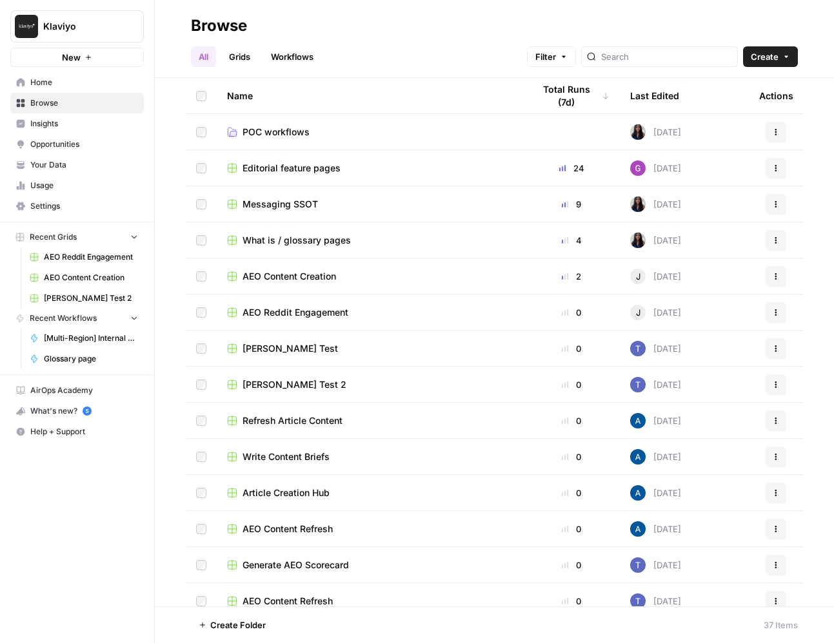
click at [82, 177] on link "Usage" at bounding box center [76, 185] width 133 height 21
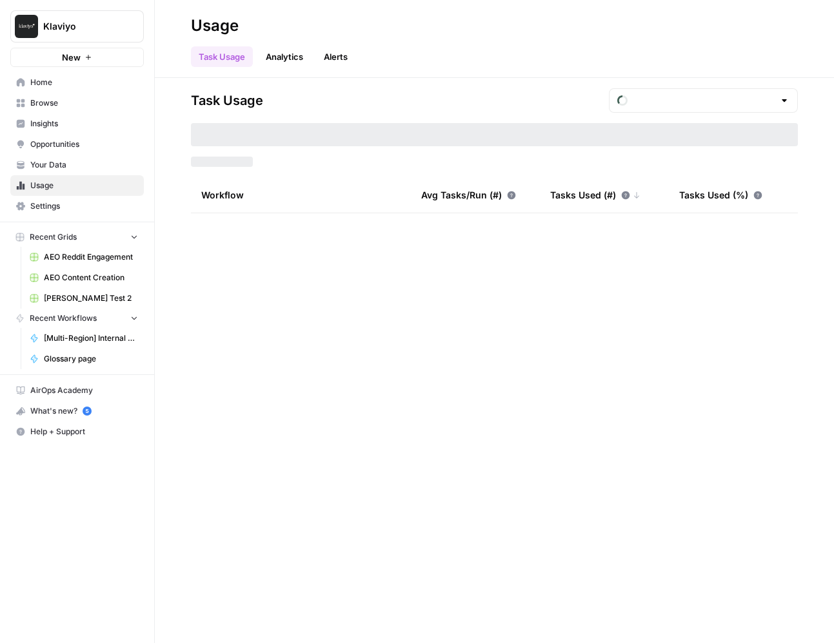
type input "August Tasks"
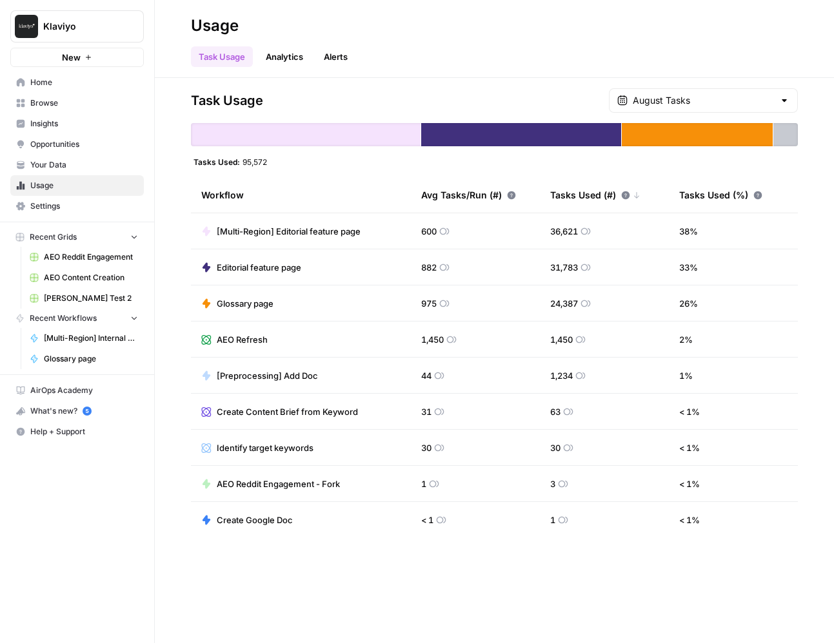
click at [57, 121] on span "Insights" at bounding box center [84, 124] width 108 height 12
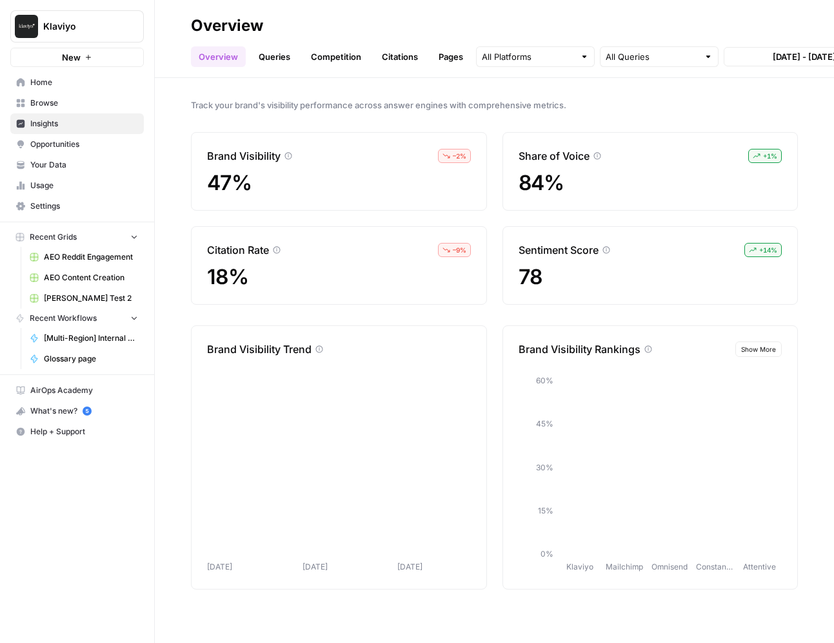
click at [65, 97] on span "Browse" at bounding box center [84, 103] width 108 height 12
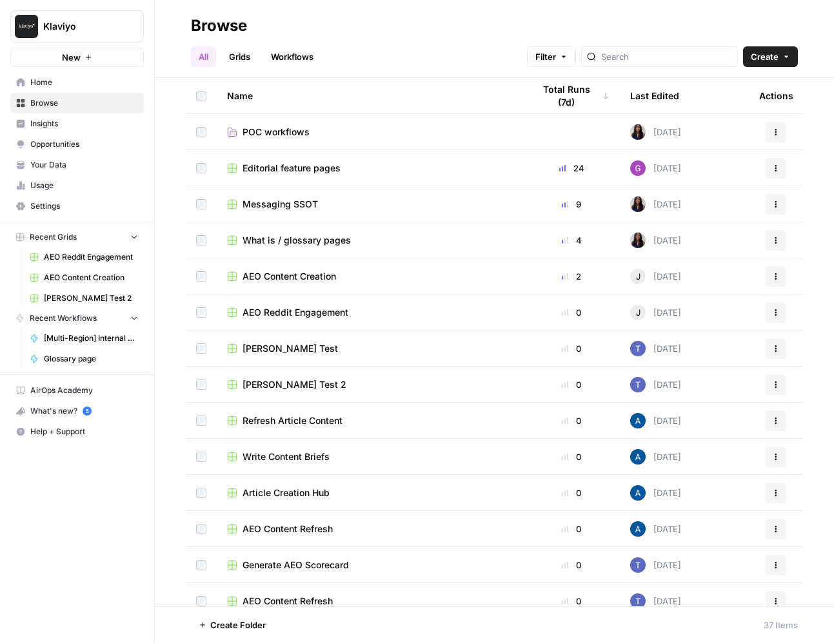
click at [68, 113] on link "Browse" at bounding box center [76, 103] width 133 height 21
click at [72, 118] on span "Insights" at bounding box center [84, 124] width 108 height 12
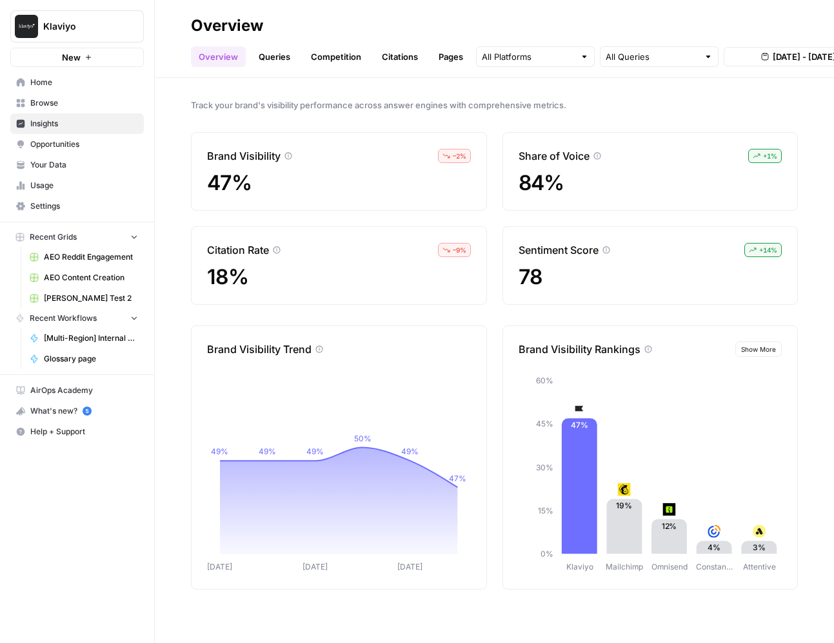
click at [96, 112] on link "Browse" at bounding box center [76, 103] width 133 height 21
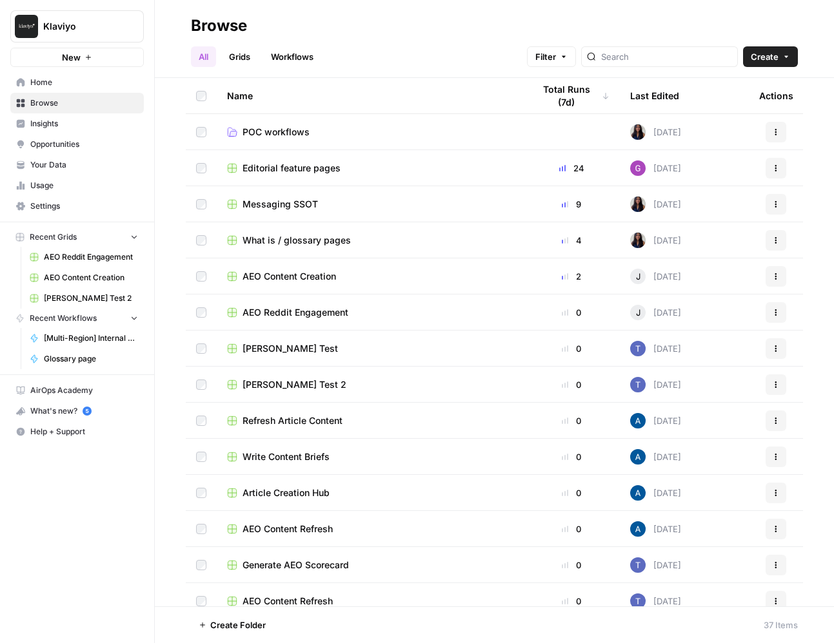
click at [96, 121] on span "Insights" at bounding box center [84, 124] width 108 height 12
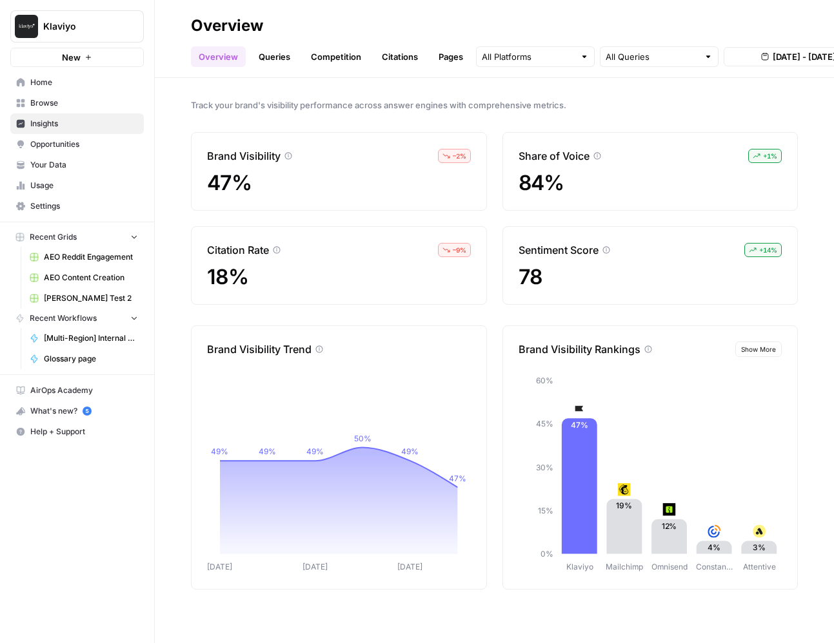
click at [414, 83] on div "Track your brand's visibility performance across answer engines with comprehens…" at bounding box center [494, 360] width 679 height 565
click at [410, 71] on header "Overview Overview Queries Competition Citations Pages All Queries [DATE] - [DAT…" at bounding box center [494, 39] width 679 height 78
click at [403, 61] on link "Citations" at bounding box center [400, 56] width 52 height 21
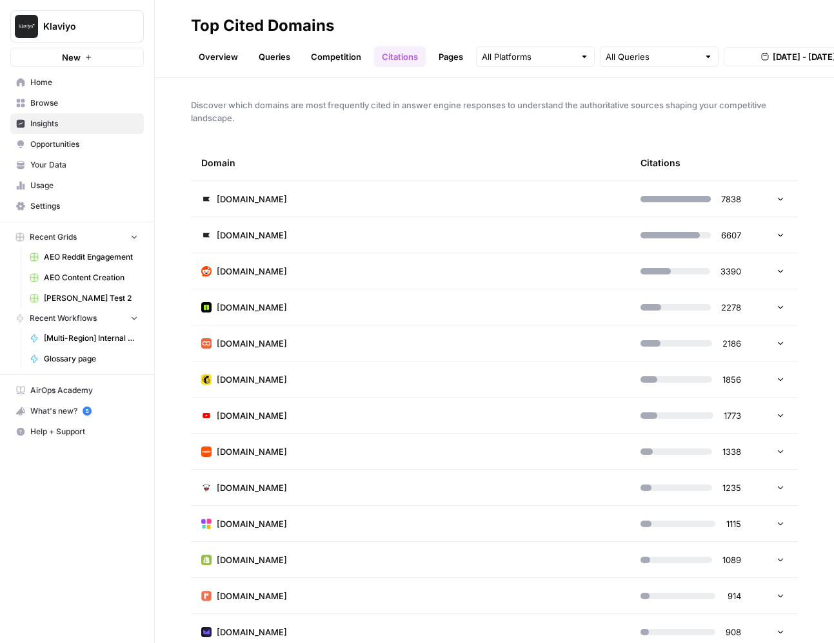
click at [478, 193] on td "[DOMAIN_NAME]" at bounding box center [410, 198] width 439 height 35
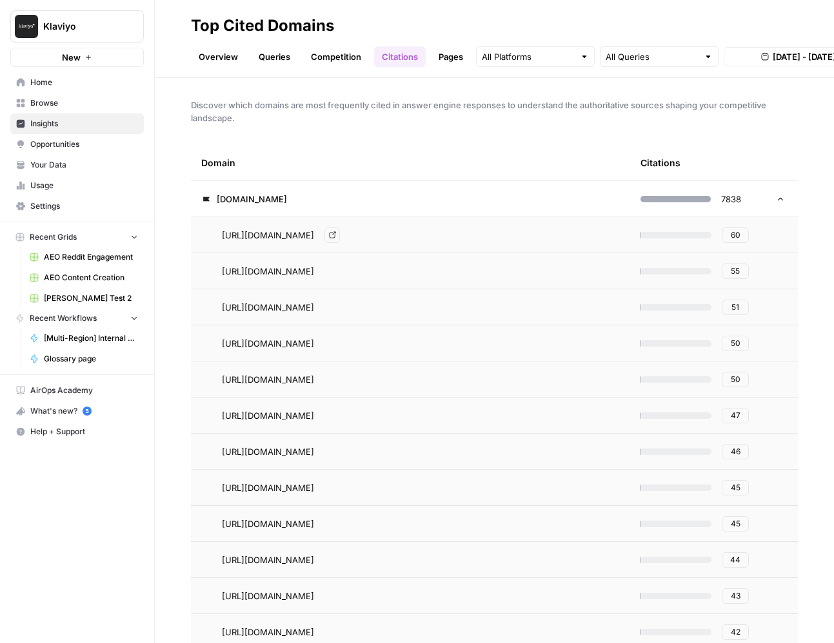
click at [314, 230] on span "[URL][DOMAIN_NAME]" at bounding box center [268, 235] width 92 height 13
copy tr "[URL][DOMAIN_NAME] Go to page 60"
click at [246, 193] on span "[DOMAIN_NAME]" at bounding box center [252, 199] width 70 height 13
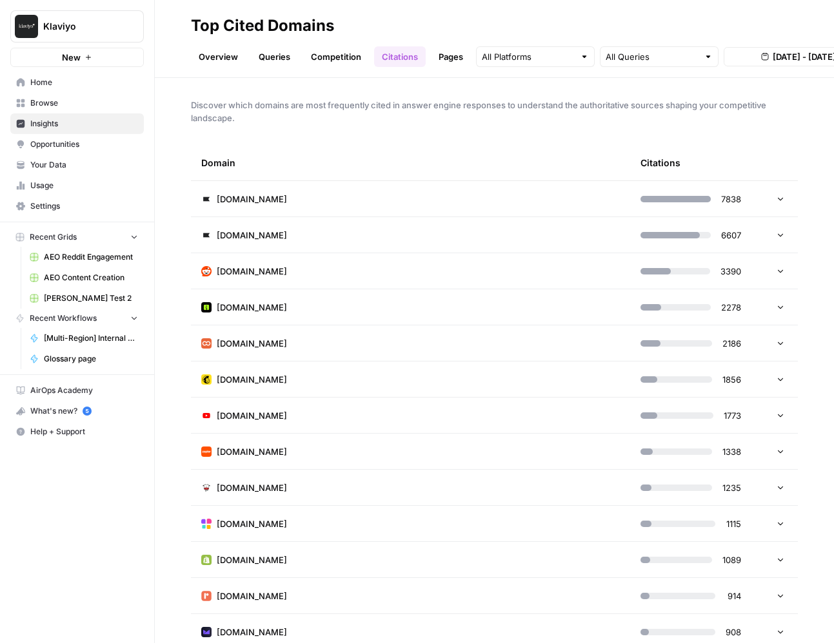
click at [271, 121] on span "Discover which domains are most frequently cited in answer engine responses to …" at bounding box center [494, 112] width 607 height 26
click at [53, 180] on span "Usage" at bounding box center [84, 186] width 108 height 12
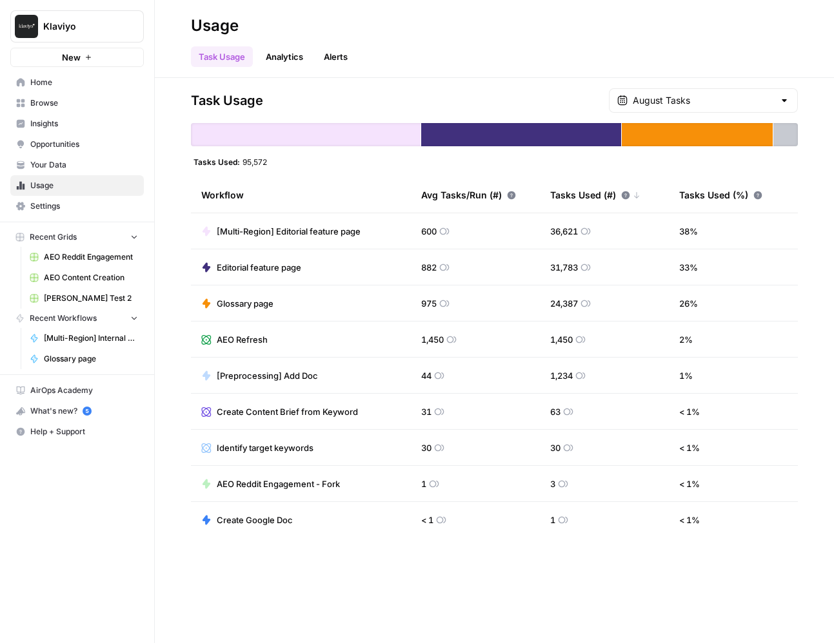
click at [75, 165] on span "Your Data" at bounding box center [84, 165] width 108 height 12
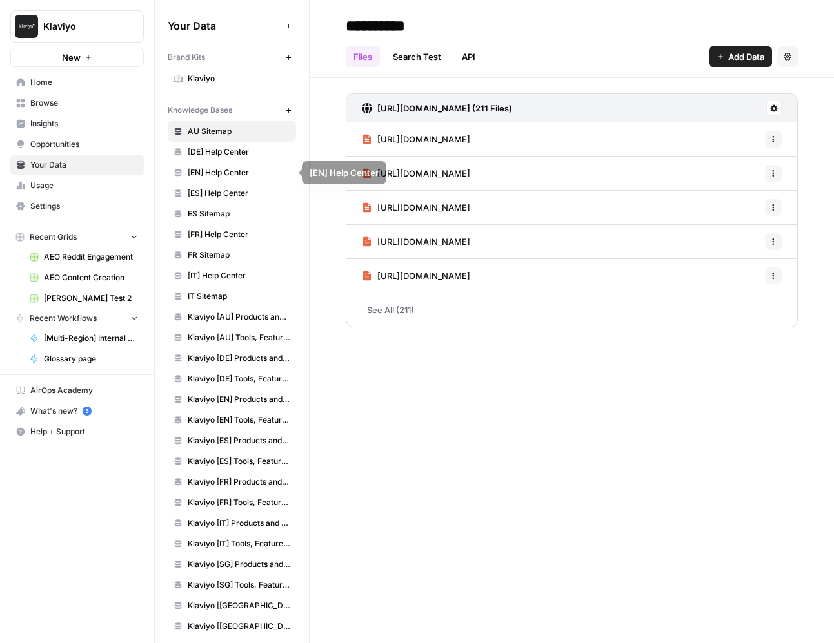
click at [205, 159] on link "[DE] Help Center" at bounding box center [232, 152] width 128 height 21
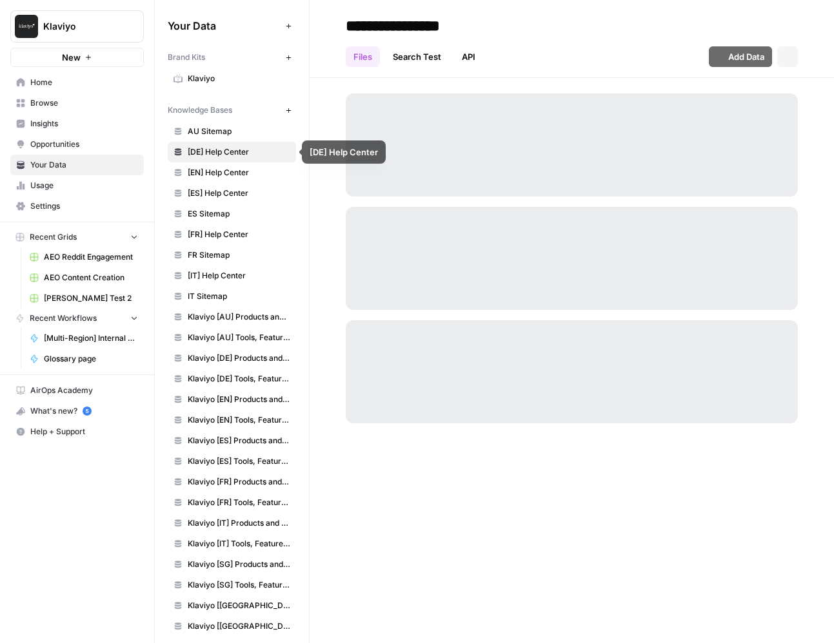
click at [211, 175] on span "[EN] Help Center" at bounding box center [239, 173] width 102 height 12
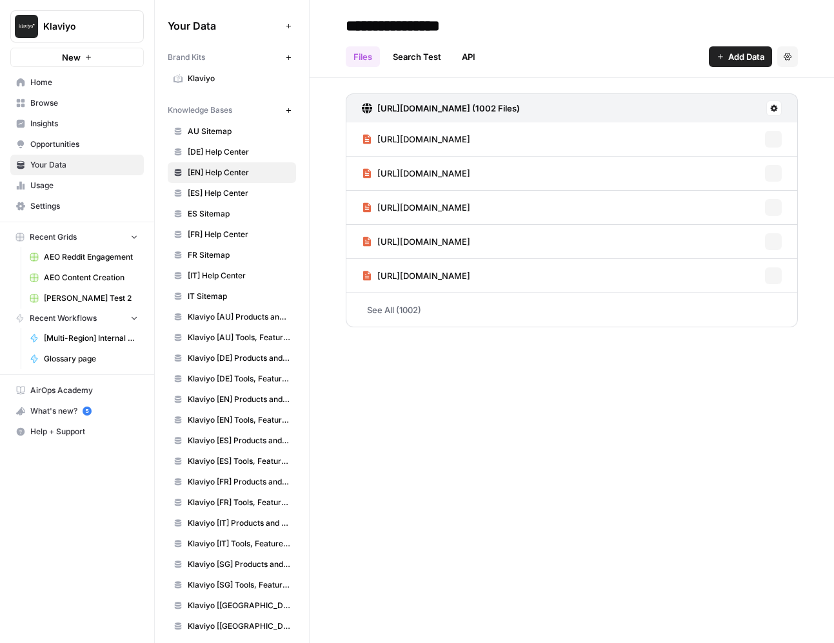
click at [211, 193] on span "[ES] Help Center" at bounding box center [239, 194] width 102 height 12
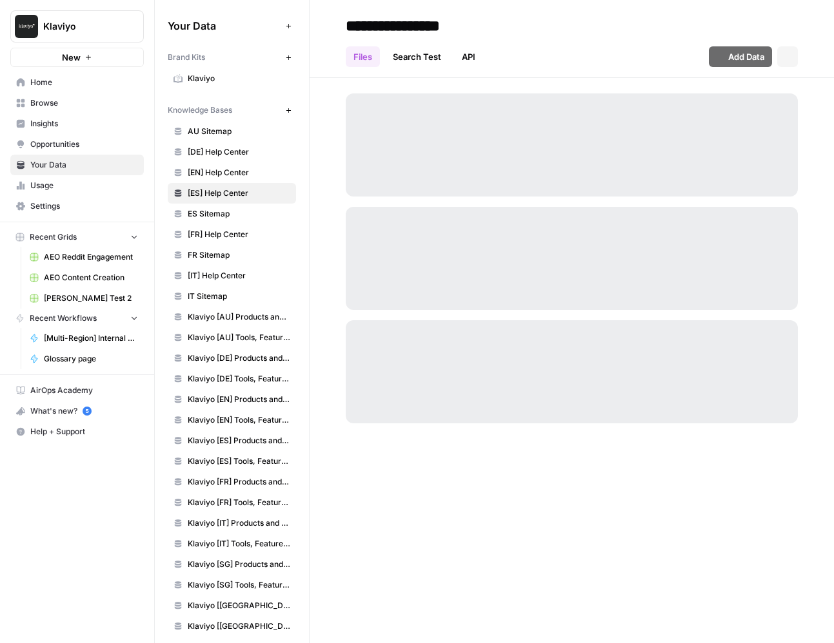
click at [217, 223] on link "ES Sitemap" at bounding box center [232, 214] width 128 height 21
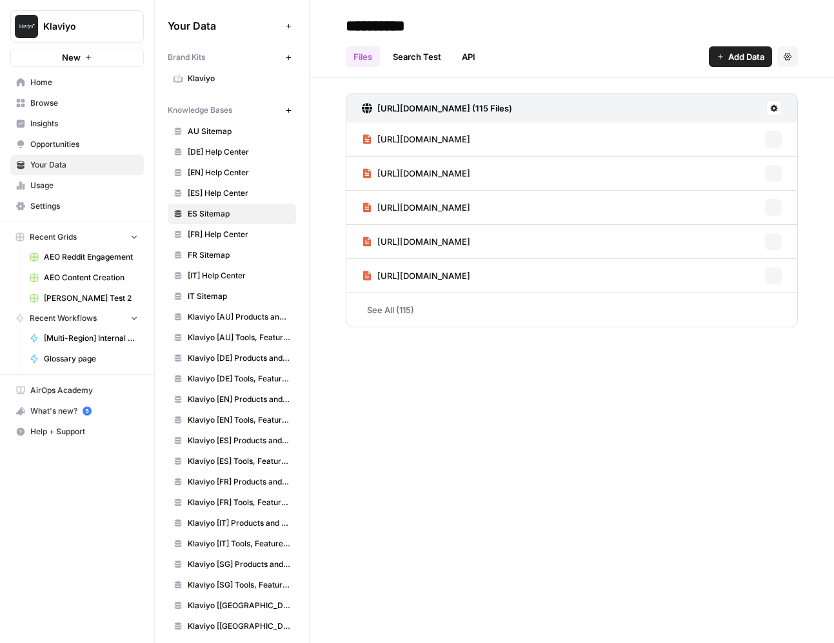
click at [219, 239] on span "[FR] Help Center" at bounding box center [239, 235] width 102 height 12
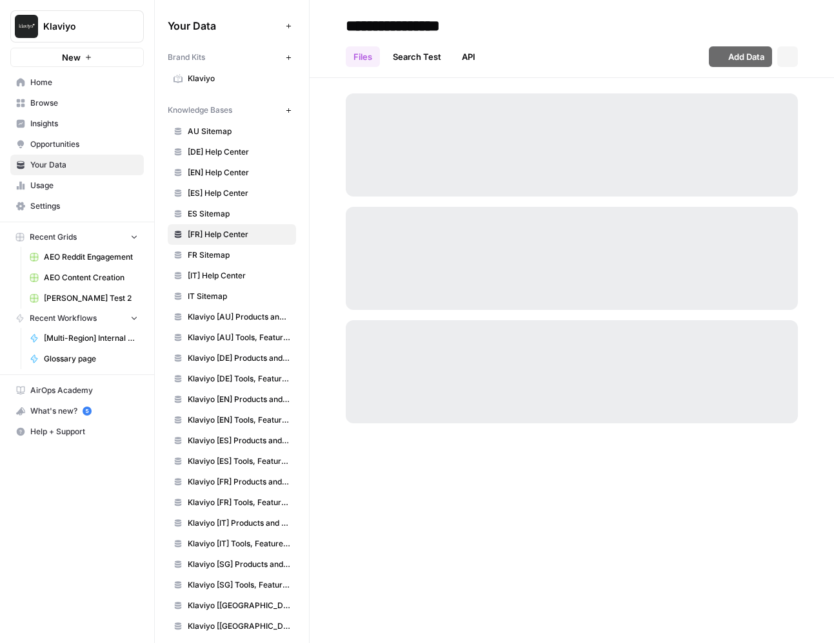
click at [221, 266] on link "[IT] Help Center" at bounding box center [232, 276] width 128 height 21
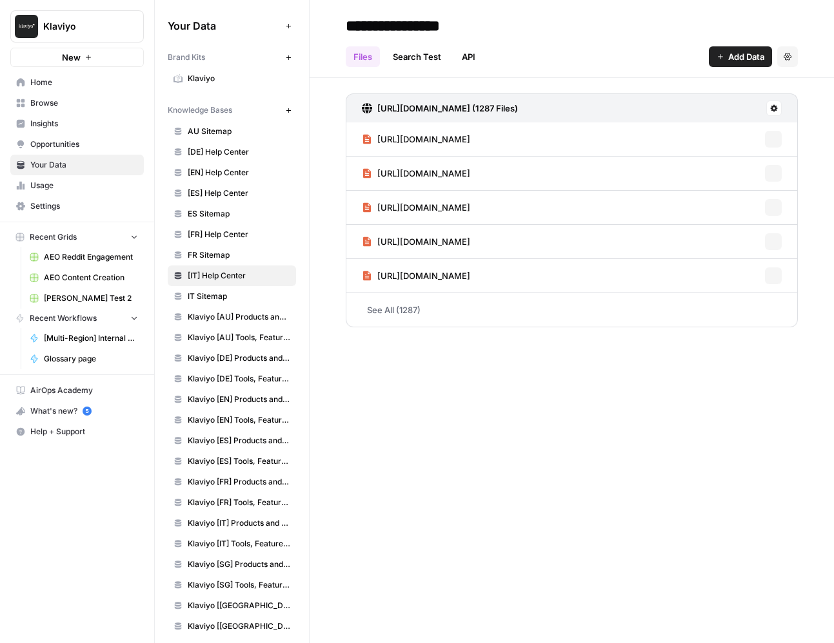
click at [226, 278] on span "[IT] Help Center" at bounding box center [239, 276] width 102 height 12
click at [229, 289] on link "IT Sitemap" at bounding box center [232, 296] width 128 height 21
click at [226, 261] on link "FR Sitemap" at bounding box center [232, 255] width 128 height 21
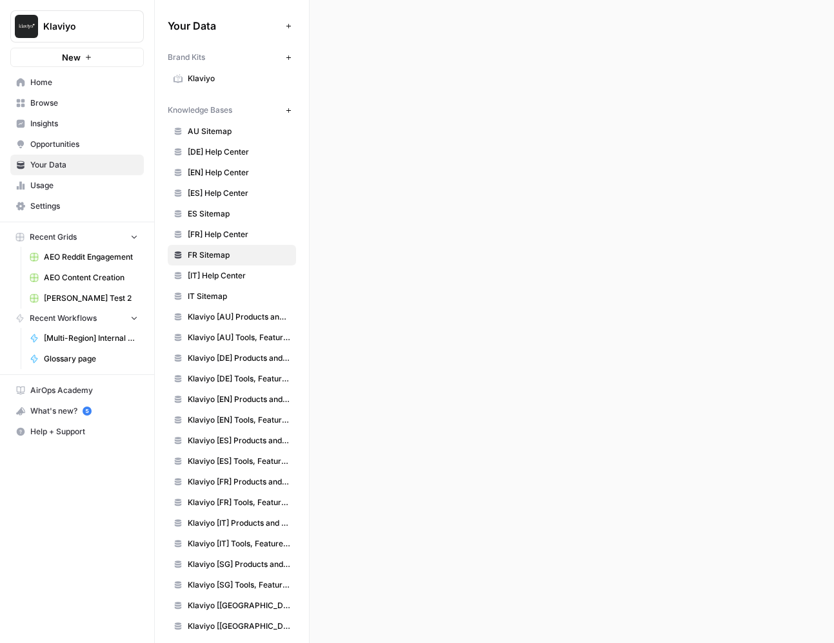
click at [232, 270] on span "[IT] Help Center" at bounding box center [239, 276] width 102 height 12
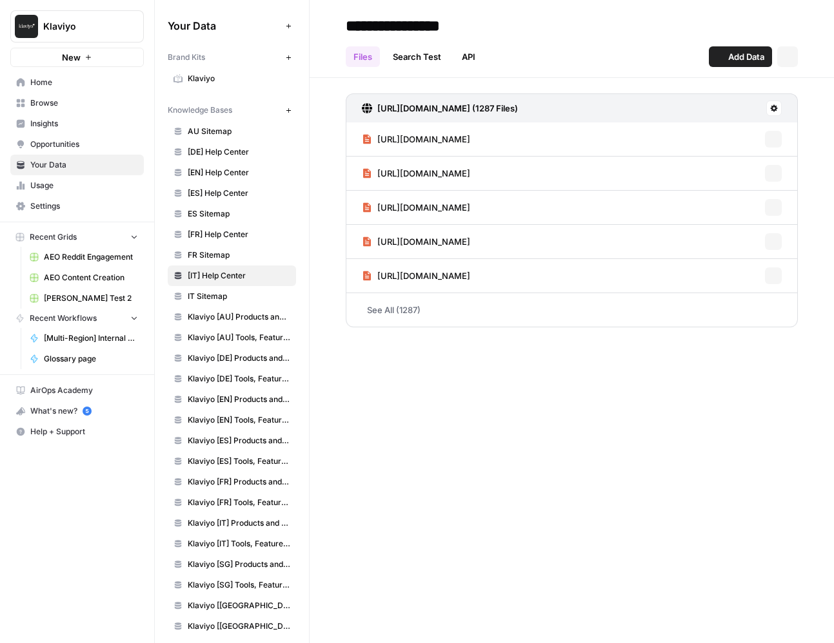
click at [234, 297] on span "IT Sitemap" at bounding box center [239, 297] width 102 height 12
click at [239, 315] on span "Klaviyo [AU] Products and Solutions" at bounding box center [239, 317] width 102 height 12
click at [138, 135] on link "Opportunities" at bounding box center [76, 144] width 133 height 21
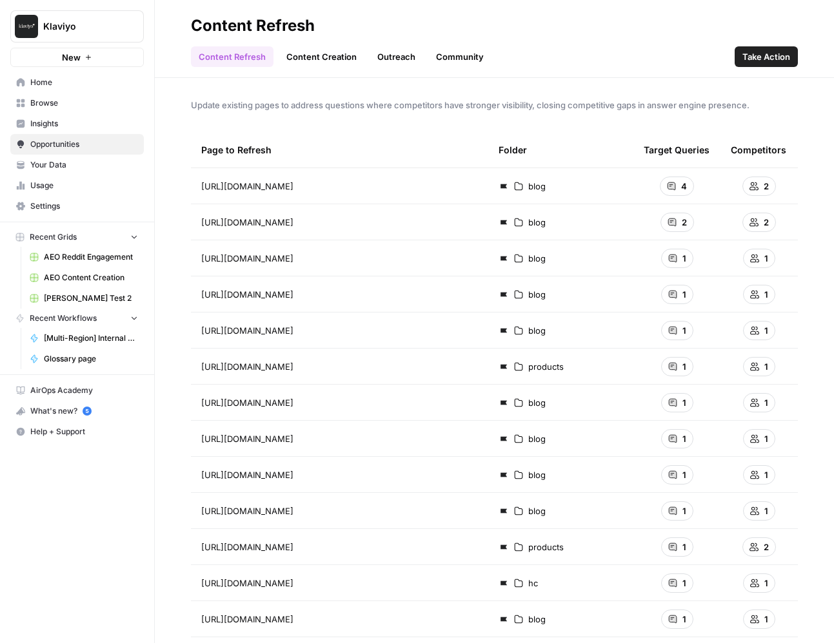
click at [122, 121] on span "Insights" at bounding box center [84, 124] width 108 height 12
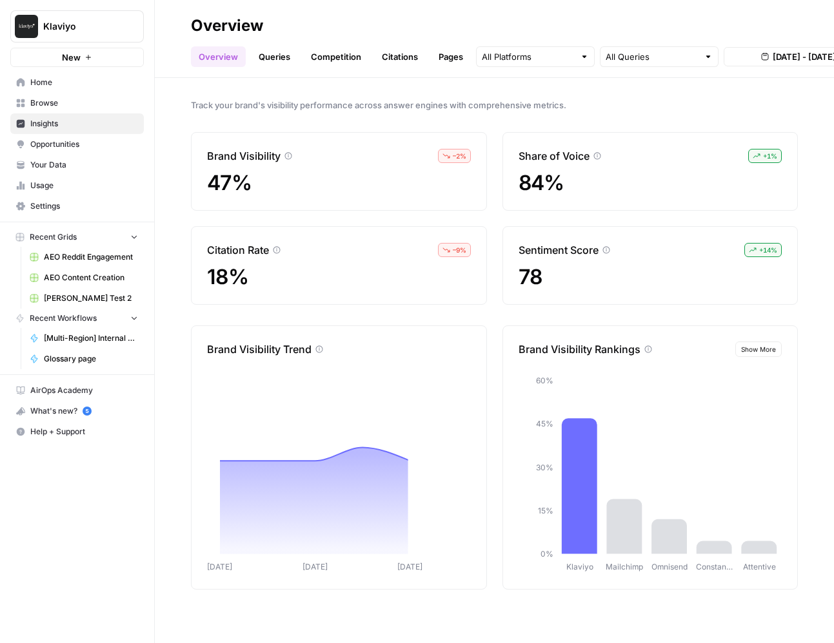
click at [127, 172] on link "Your Data" at bounding box center [76, 165] width 133 height 21
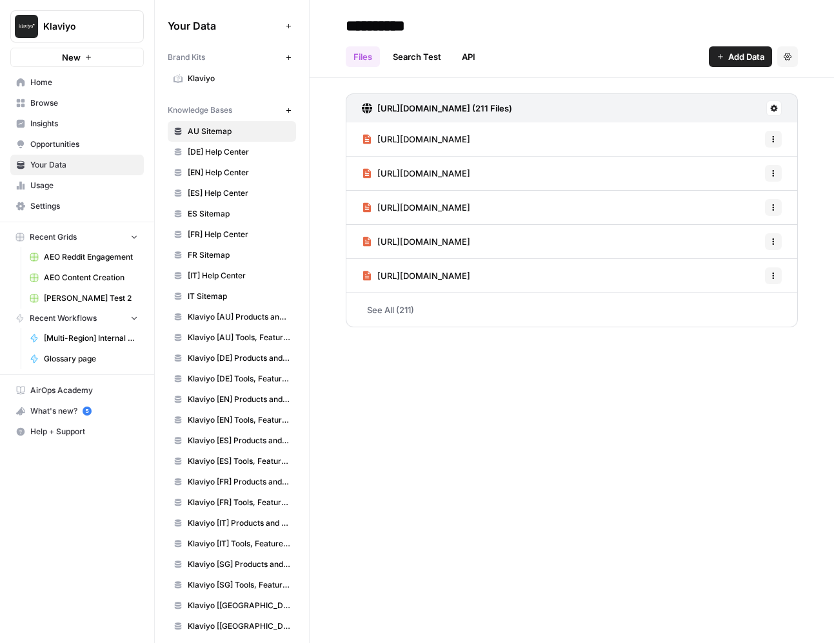
click at [101, 141] on span "Opportunities" at bounding box center [84, 145] width 108 height 12
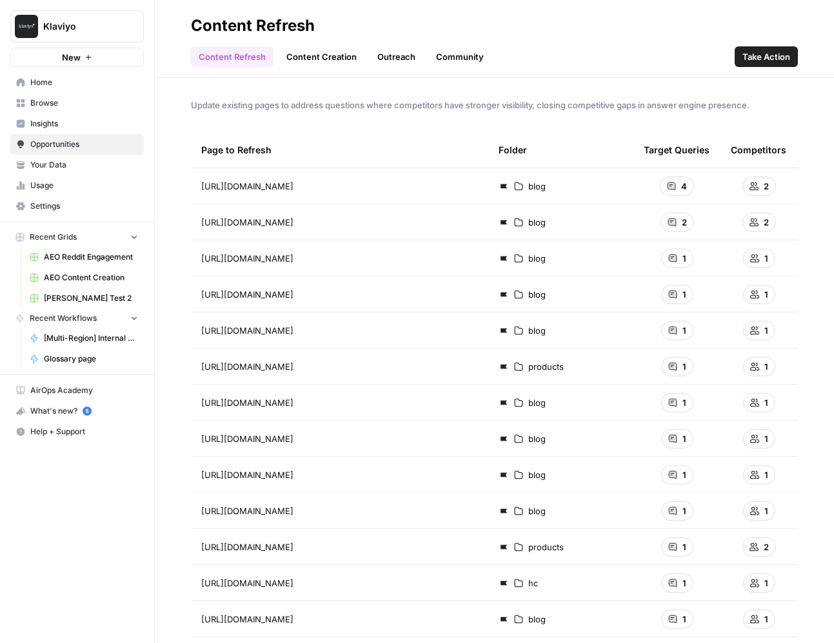
click at [97, 121] on span "Insights" at bounding box center [84, 124] width 108 height 12
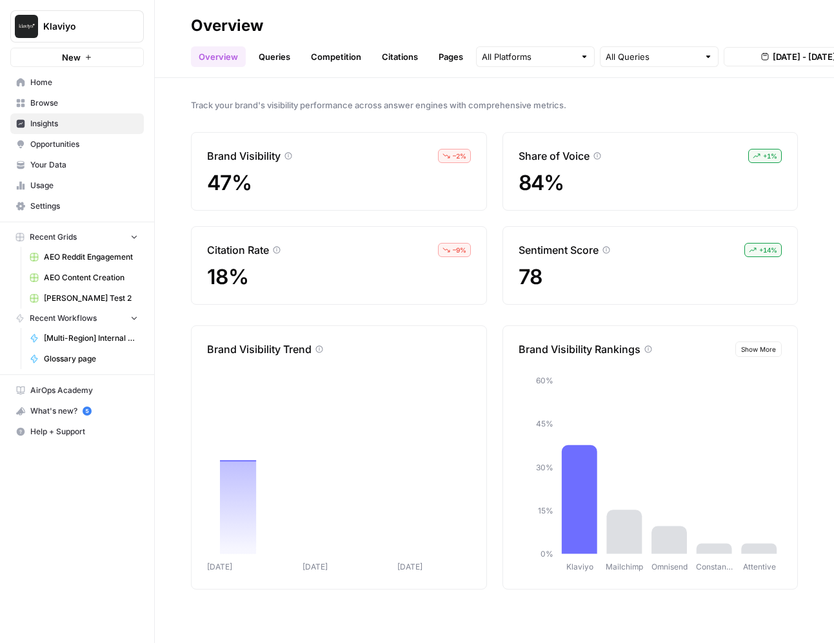
click at [97, 99] on span "Browse" at bounding box center [84, 103] width 108 height 12
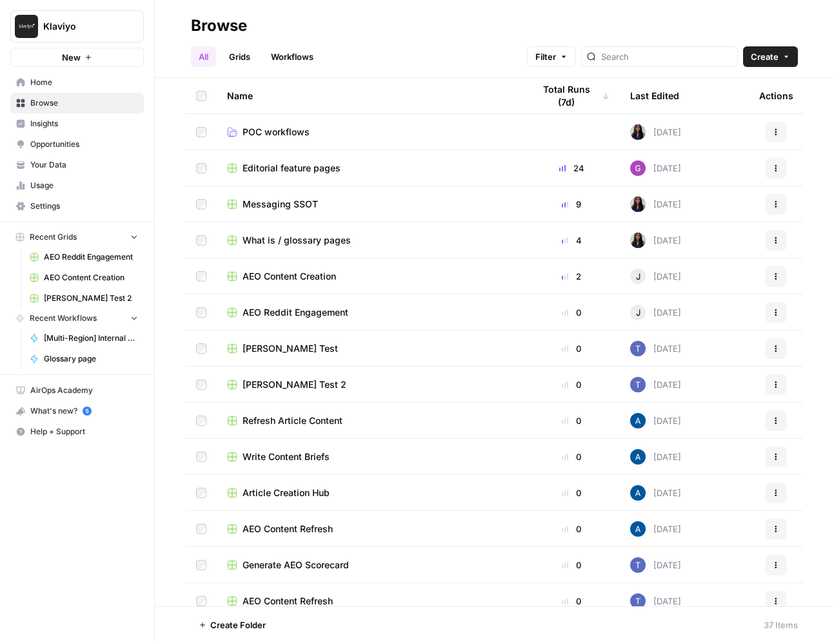
click at [98, 162] on span "Your Data" at bounding box center [84, 165] width 108 height 12
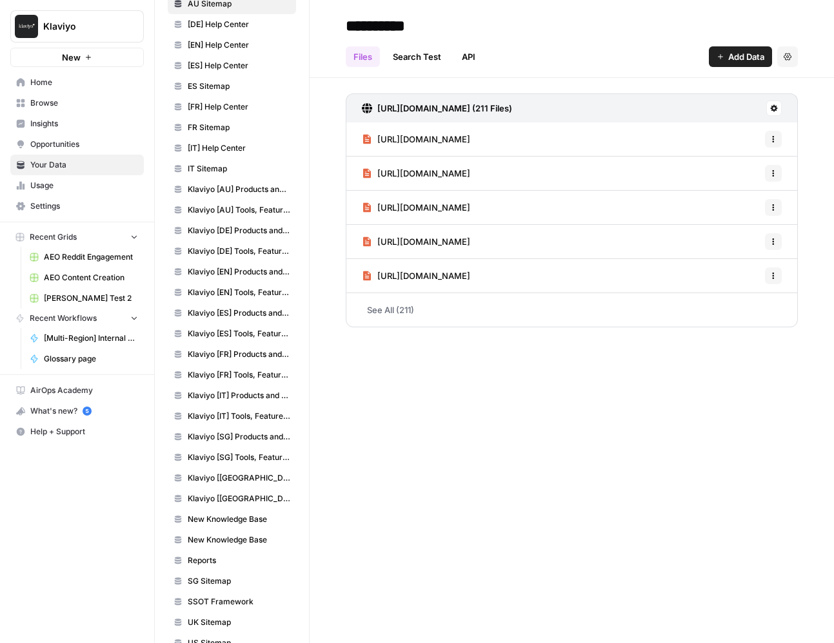
scroll to position [153, 0]
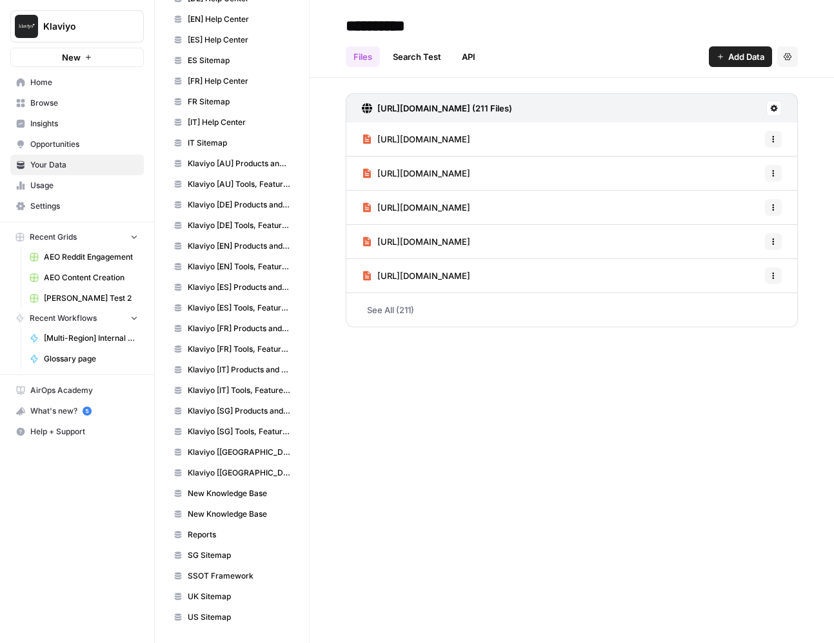
click at [474, 58] on link "API" at bounding box center [468, 56] width 29 height 21
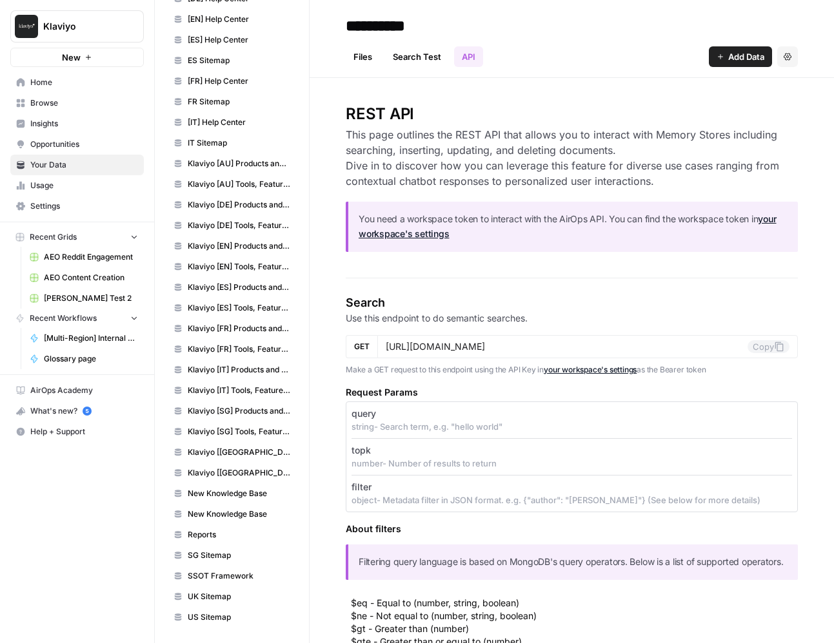
click at [81, 137] on link "Opportunities" at bounding box center [76, 144] width 133 height 21
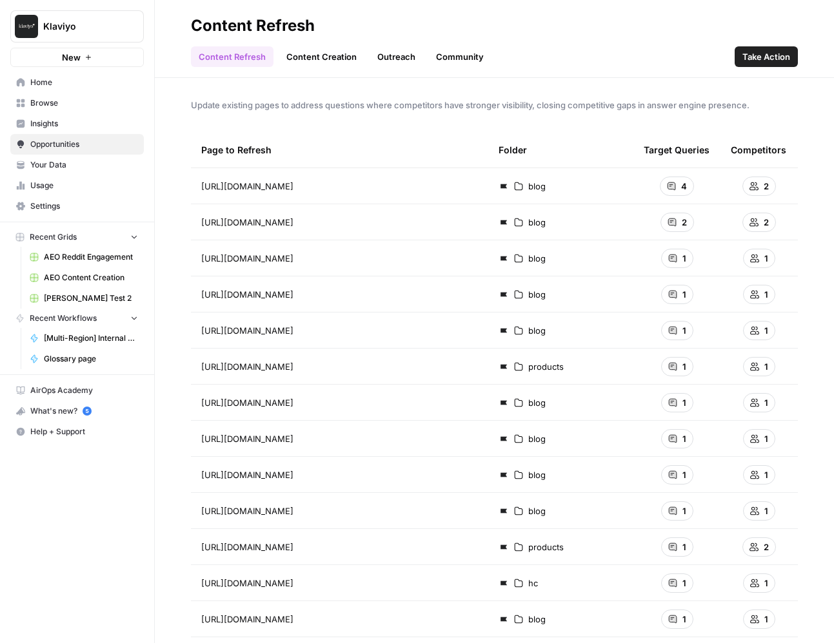
click at [82, 119] on span "Insights" at bounding box center [84, 124] width 108 height 12
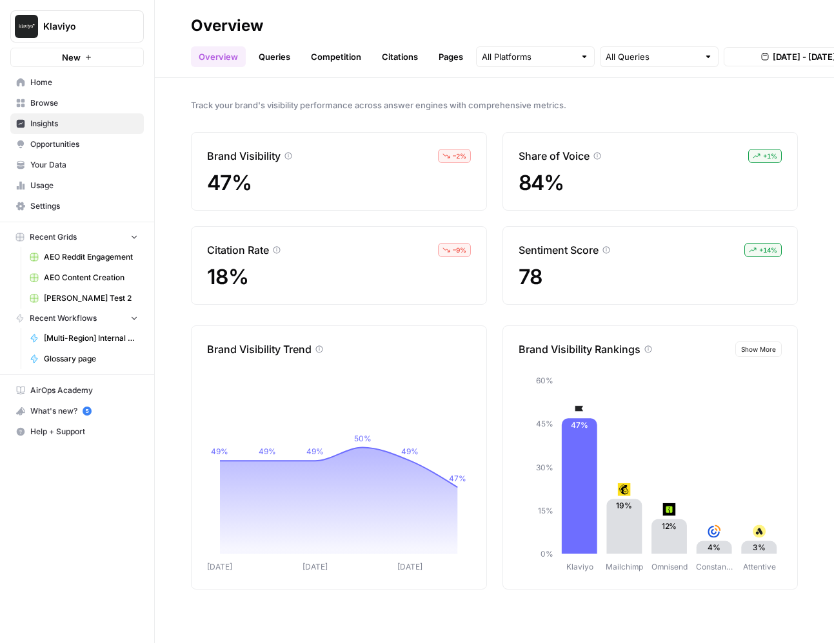
click at [81, 108] on span "Browse" at bounding box center [84, 103] width 108 height 12
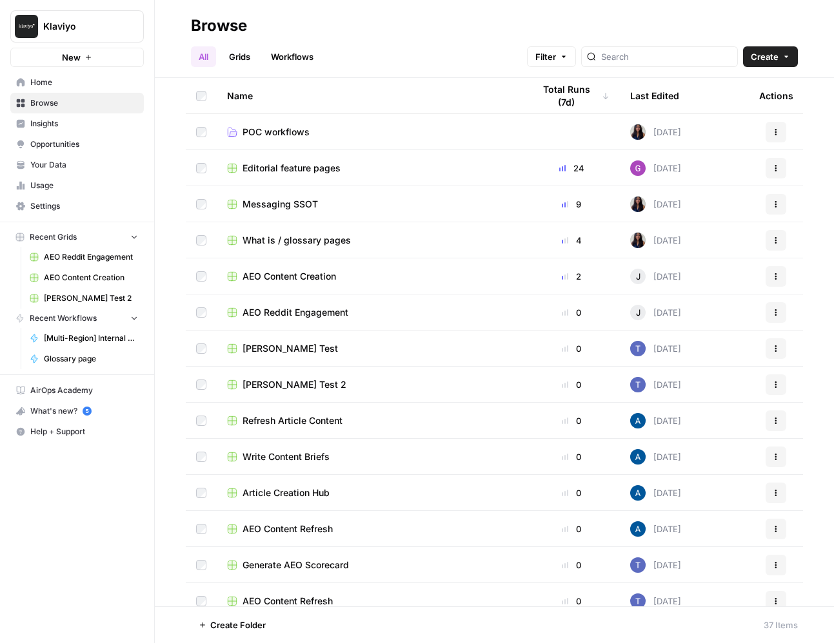
click at [84, 116] on link "Insights" at bounding box center [76, 123] width 133 height 21
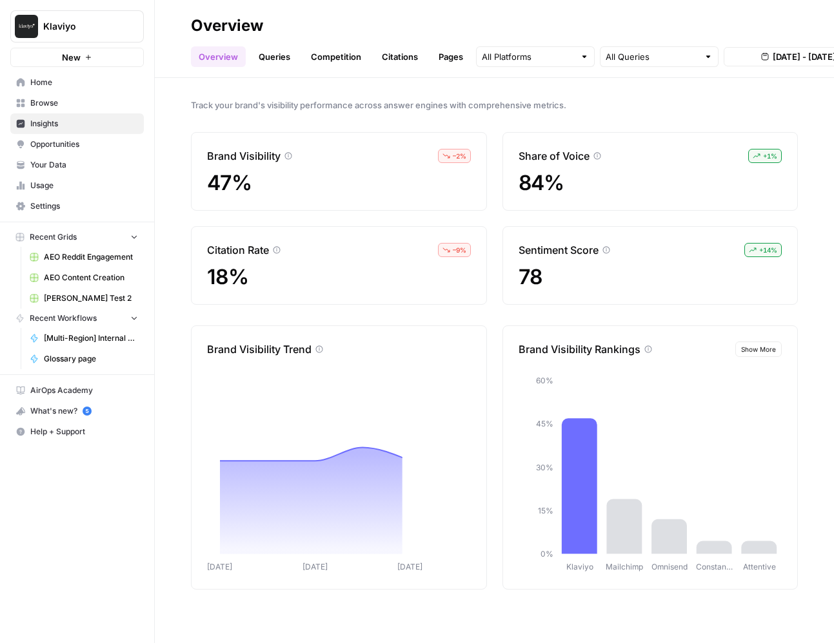
click at [96, 139] on span "Opportunities" at bounding box center [84, 145] width 108 height 12
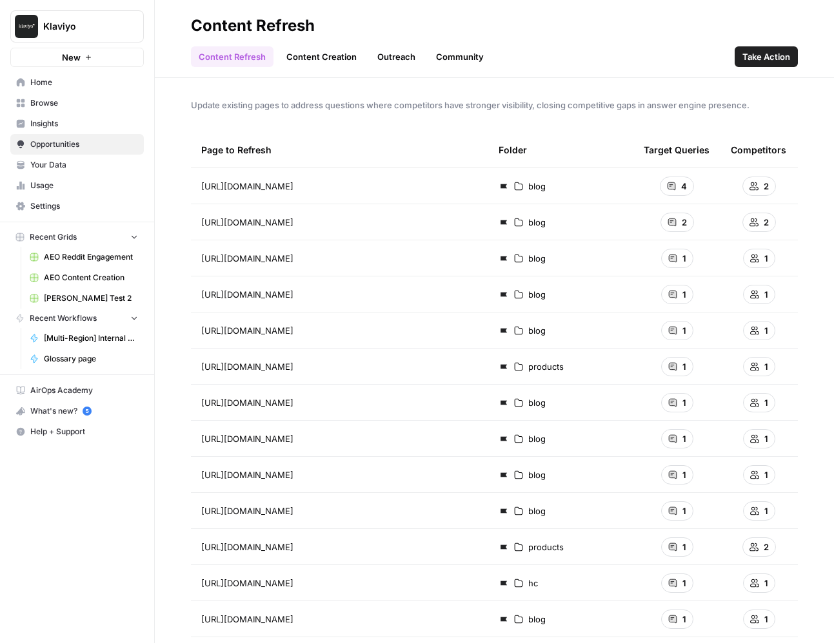
click at [99, 159] on link "Your Data" at bounding box center [76, 165] width 133 height 21
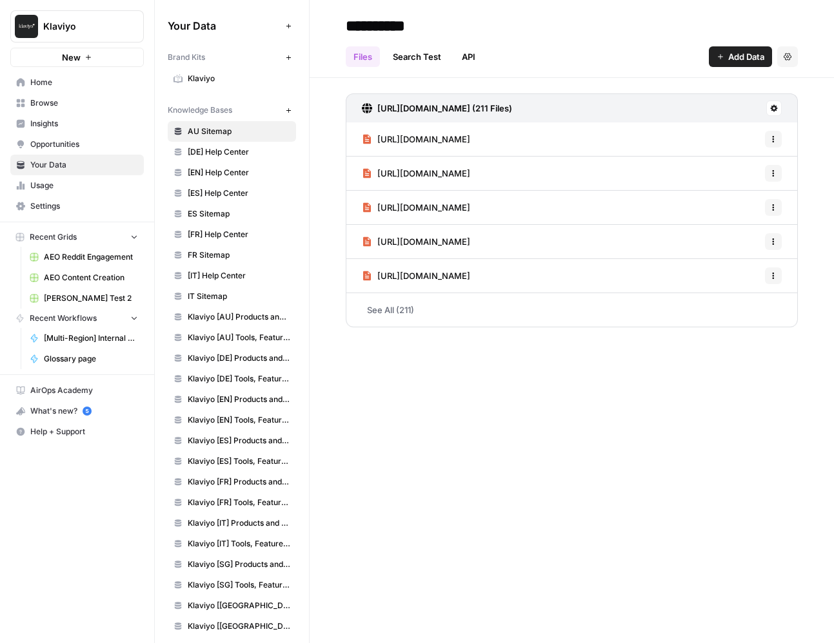
click at [100, 180] on span "Usage" at bounding box center [84, 186] width 108 height 12
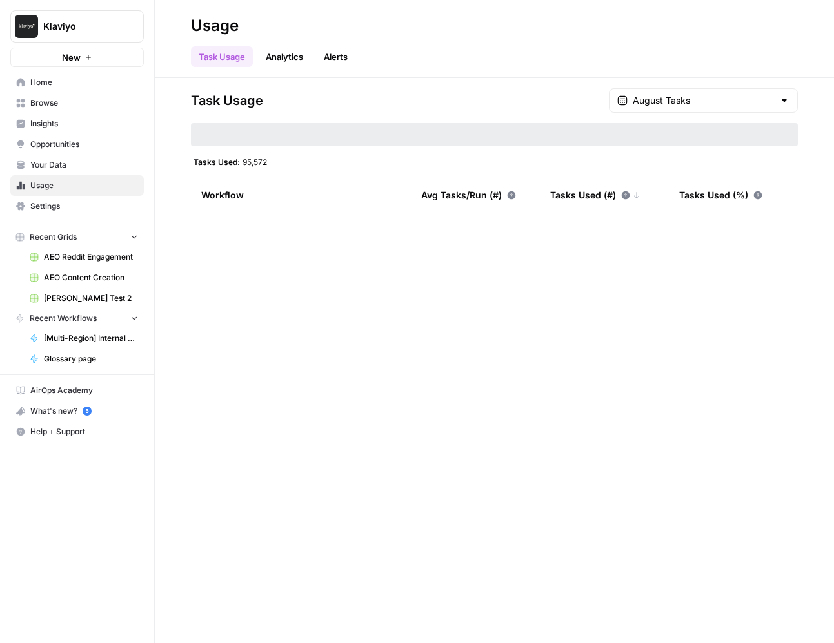
click at [100, 166] on span "Your Data" at bounding box center [84, 165] width 108 height 12
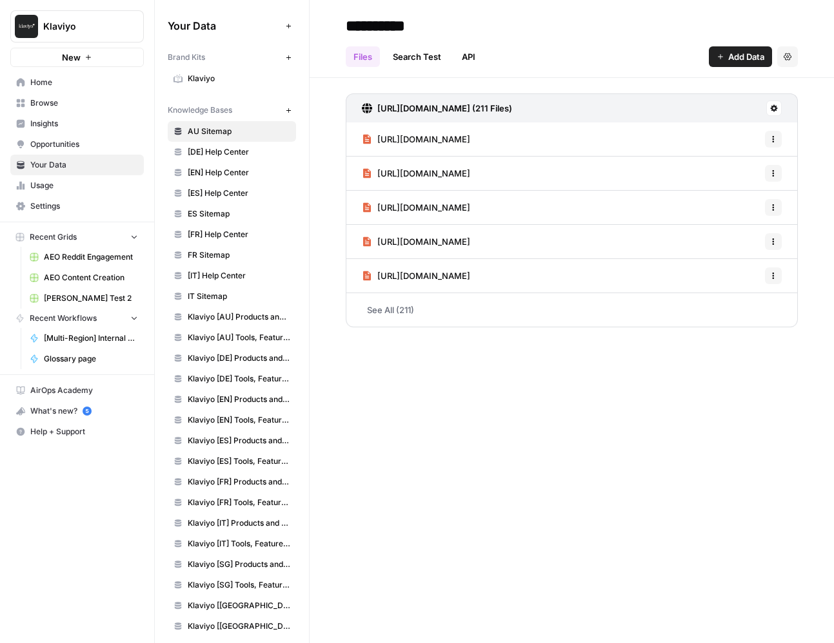
click at [410, 76] on header "**********" at bounding box center [571, 39] width 524 height 78
click at [419, 68] on header "**********" at bounding box center [571, 39] width 524 height 78
click at [606, 48] on div "Files Search Test API Add Data Settings" at bounding box center [572, 51] width 452 height 31
click at [94, 123] on span "Insights" at bounding box center [84, 124] width 108 height 12
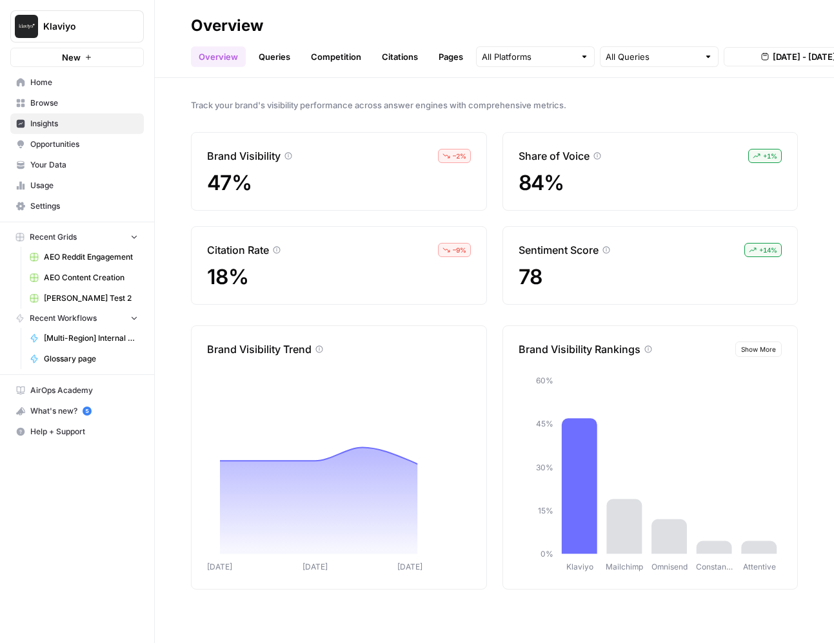
click at [81, 105] on span "Browse" at bounding box center [84, 103] width 108 height 12
